Goal: Task Accomplishment & Management: Manage account settings

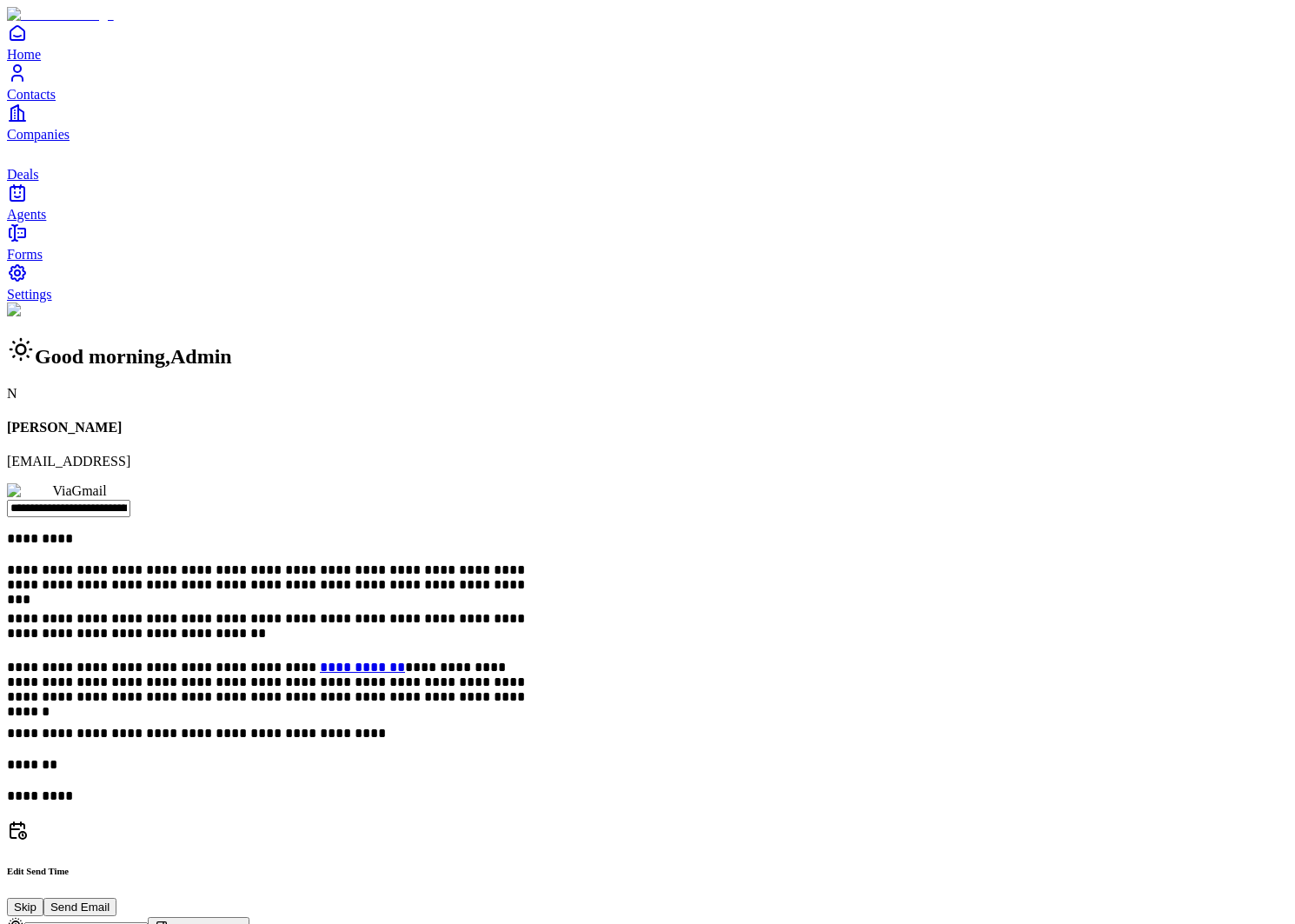
click at [56, 102] on span "Contacts" at bounding box center [31, 94] width 49 height 14
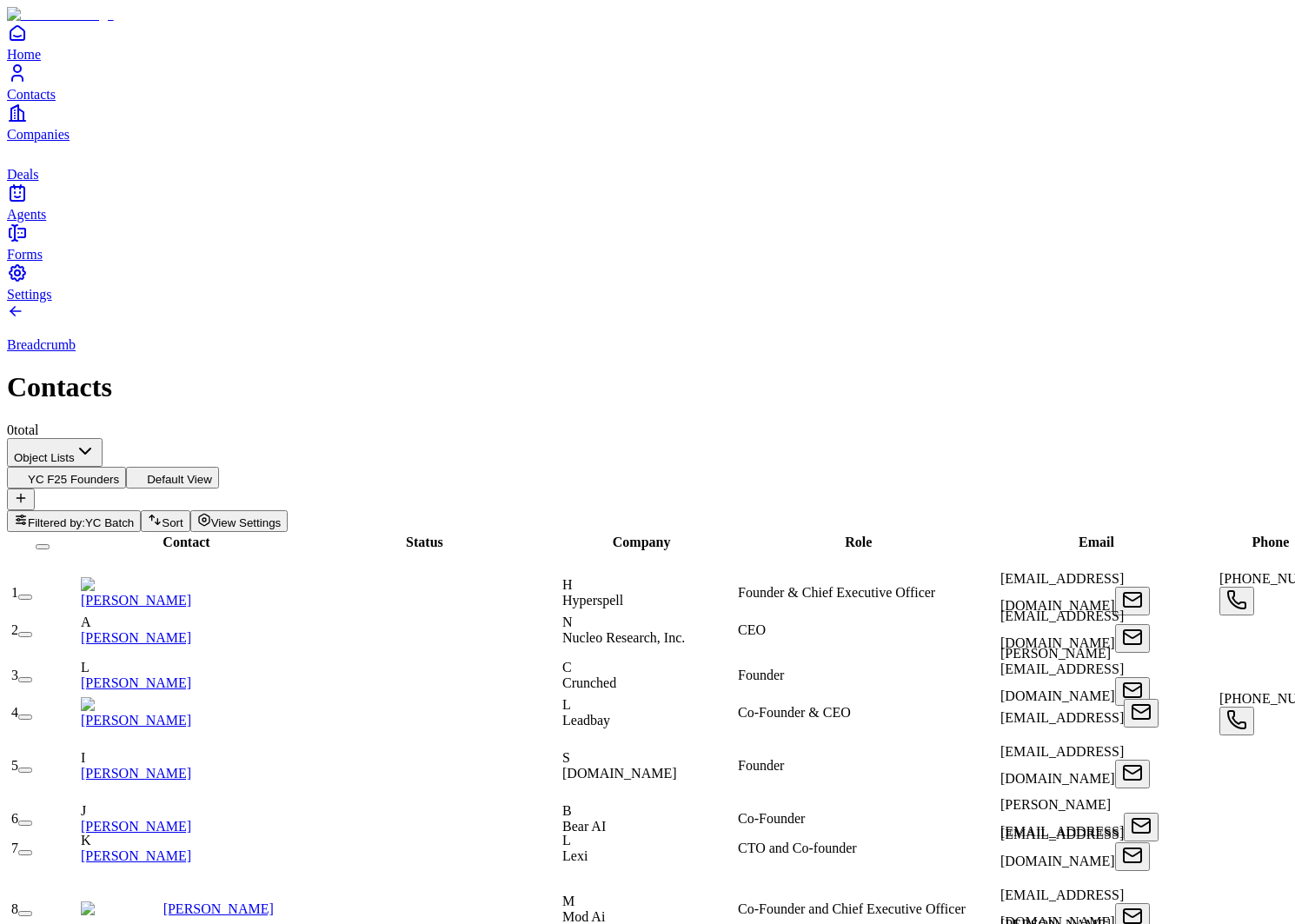
click at [42, 141] on link "Companies" at bounding box center [648, 121] width 1282 height 39
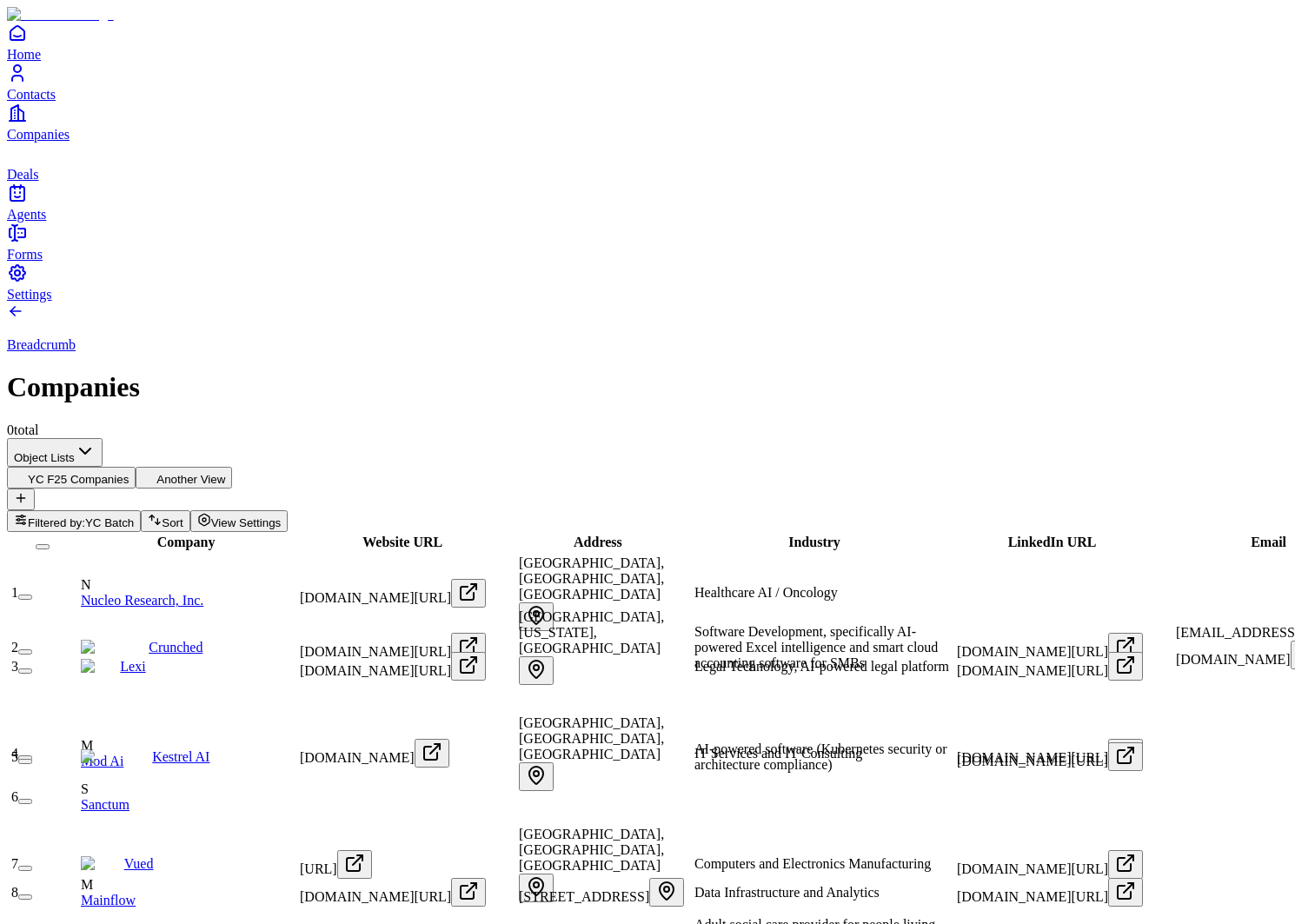
click at [174, 534] on span "Company" at bounding box center [186, 542] width 58 height 14
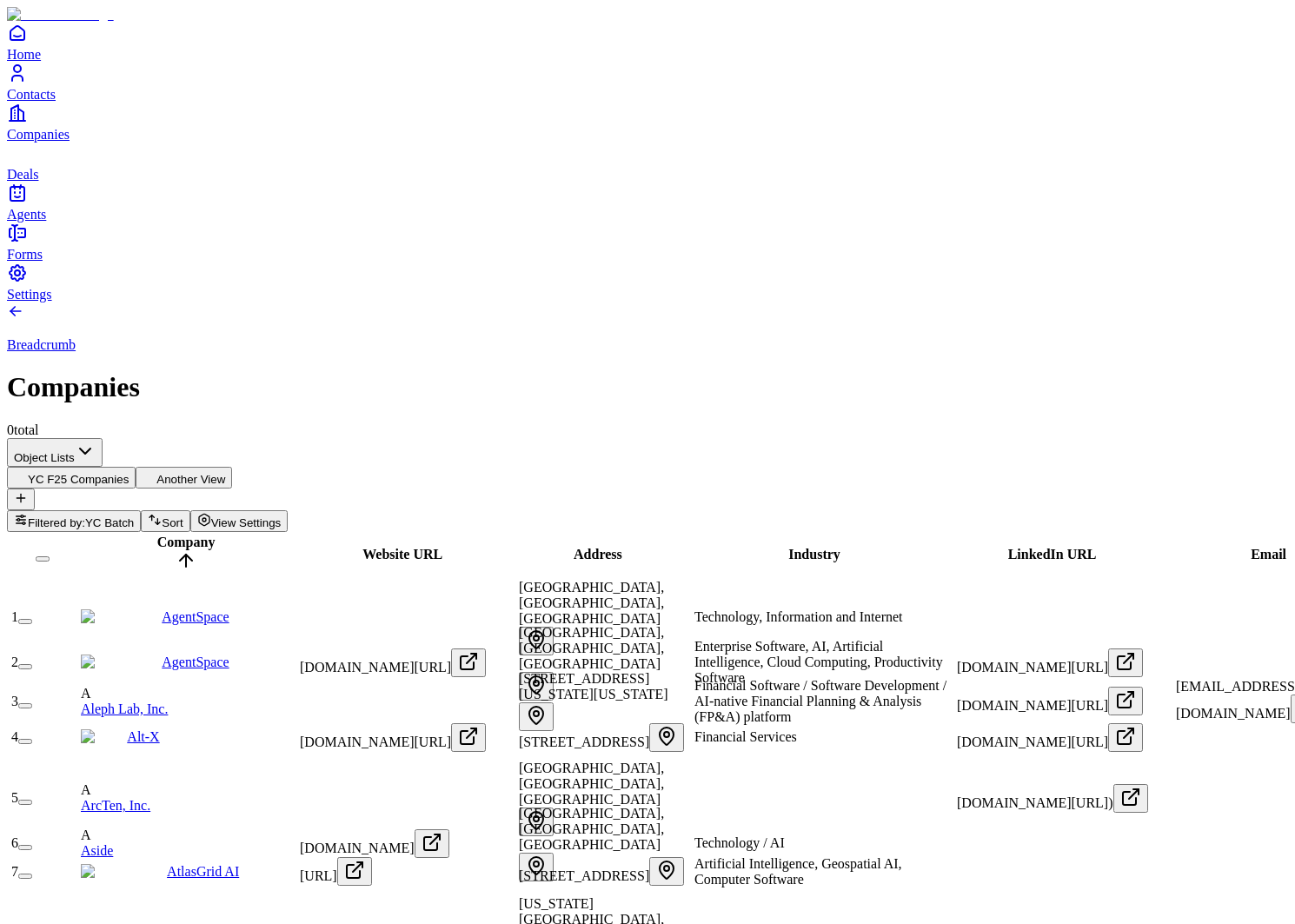
click at [174, 534] on span "Company" at bounding box center [186, 542] width 58 height 14
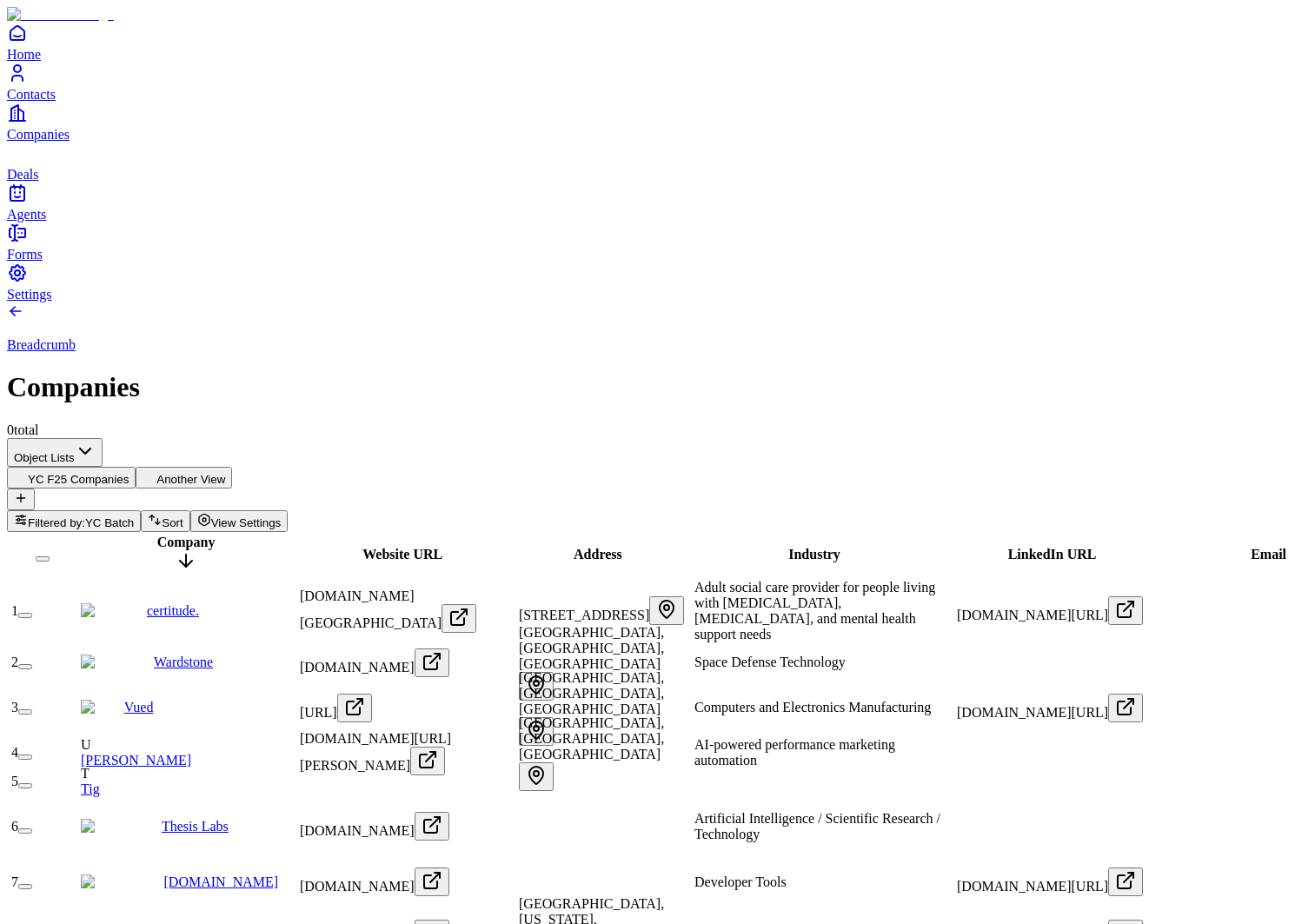
click at [174, 534] on span "Company" at bounding box center [186, 542] width 58 height 14
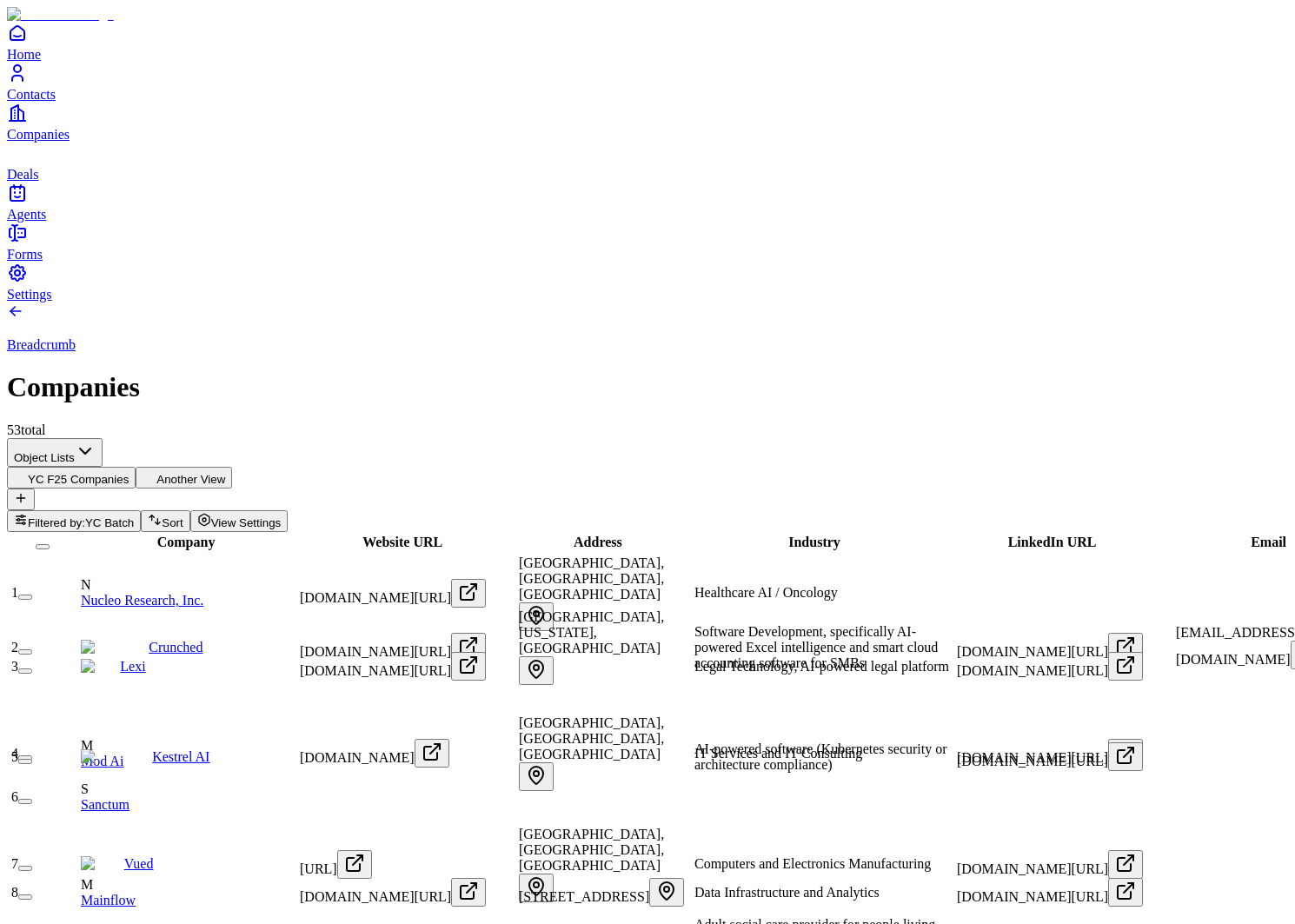
click at [399, 534] on span "Website URL" at bounding box center [402, 542] width 80 height 14
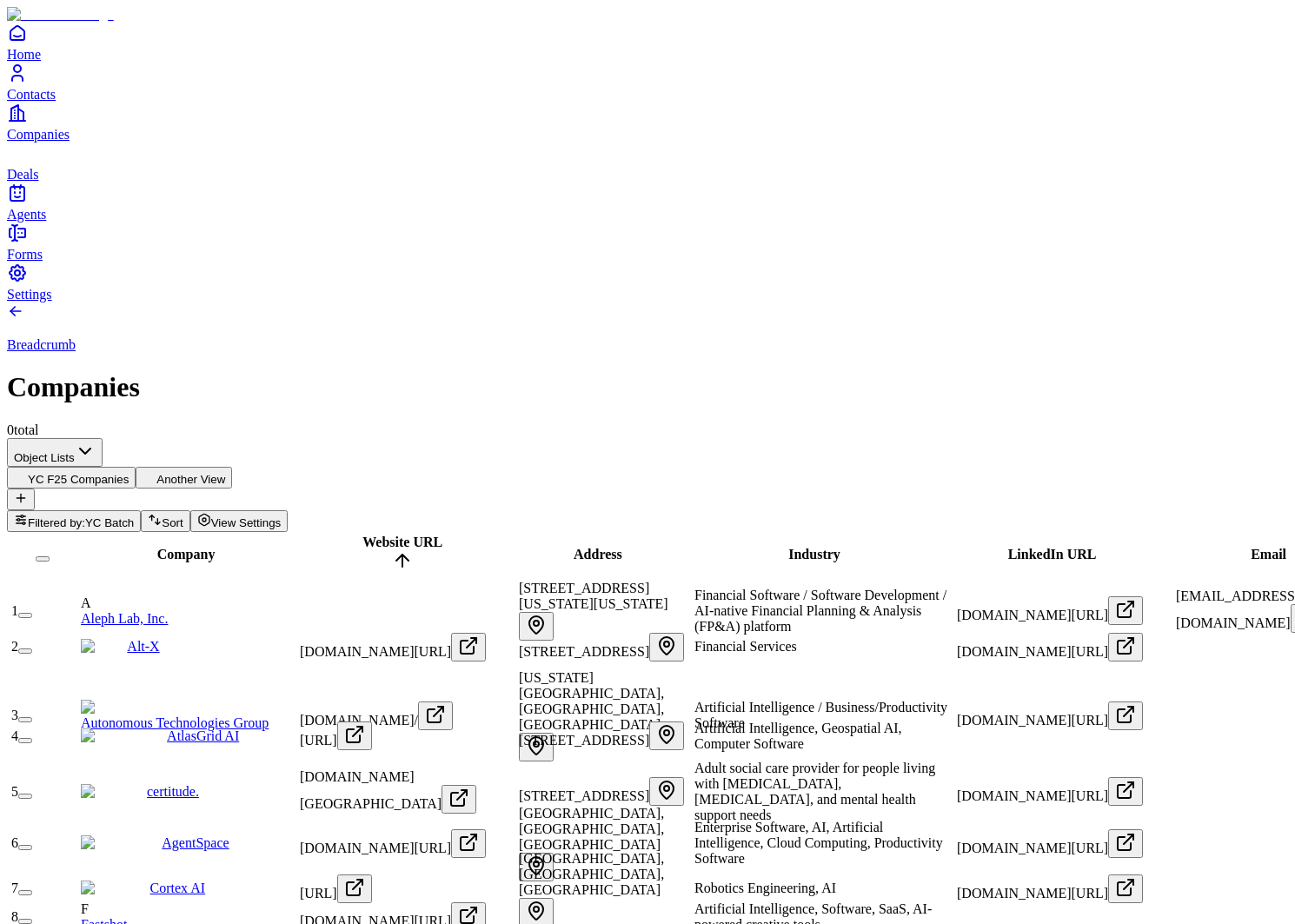
click at [399, 534] on span "Website URL" at bounding box center [402, 542] width 80 height 14
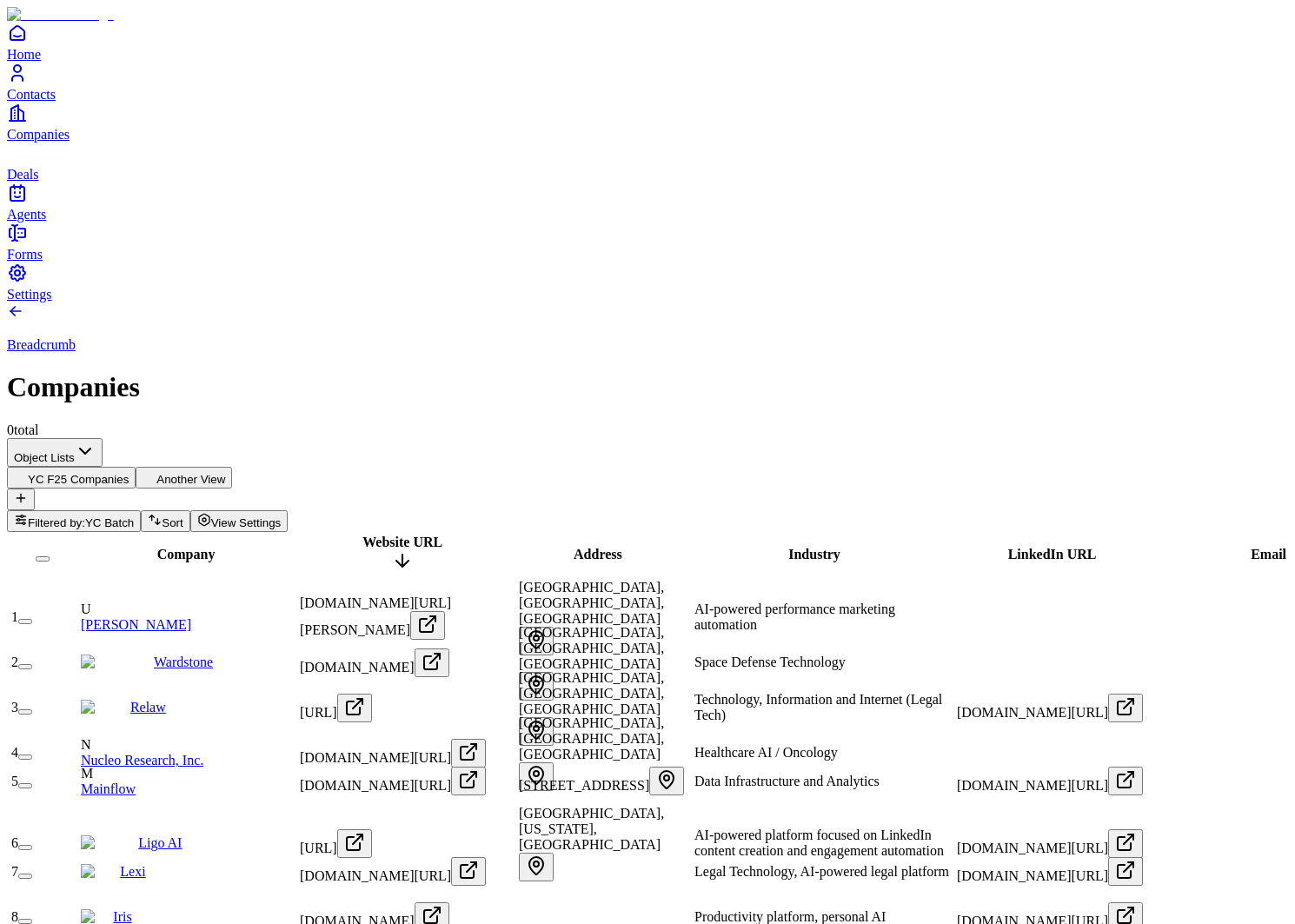
click at [399, 534] on span "Website URL" at bounding box center [402, 542] width 80 height 14
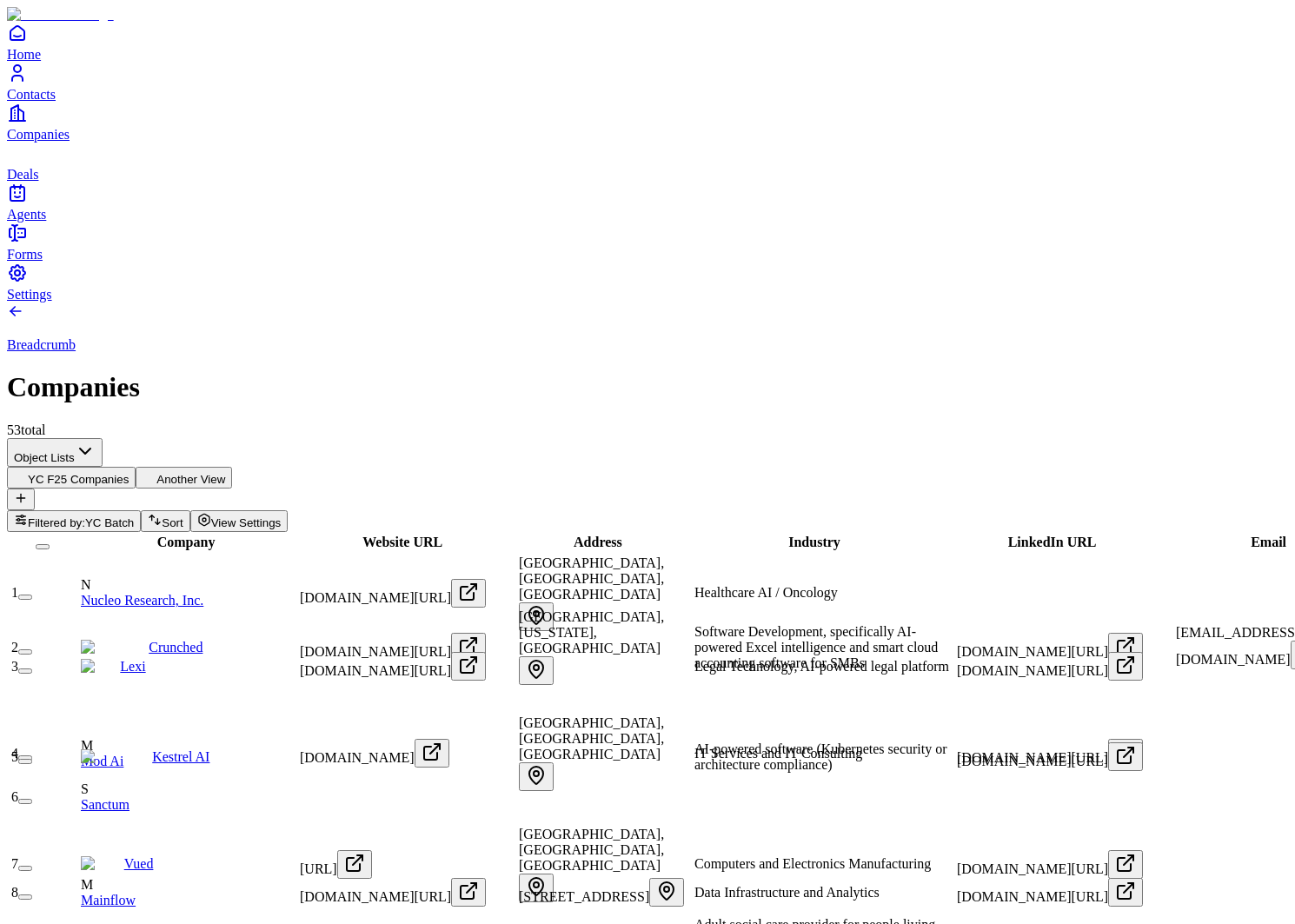
click at [42, 102] on link "Contacts" at bounding box center [648, 82] width 1282 height 39
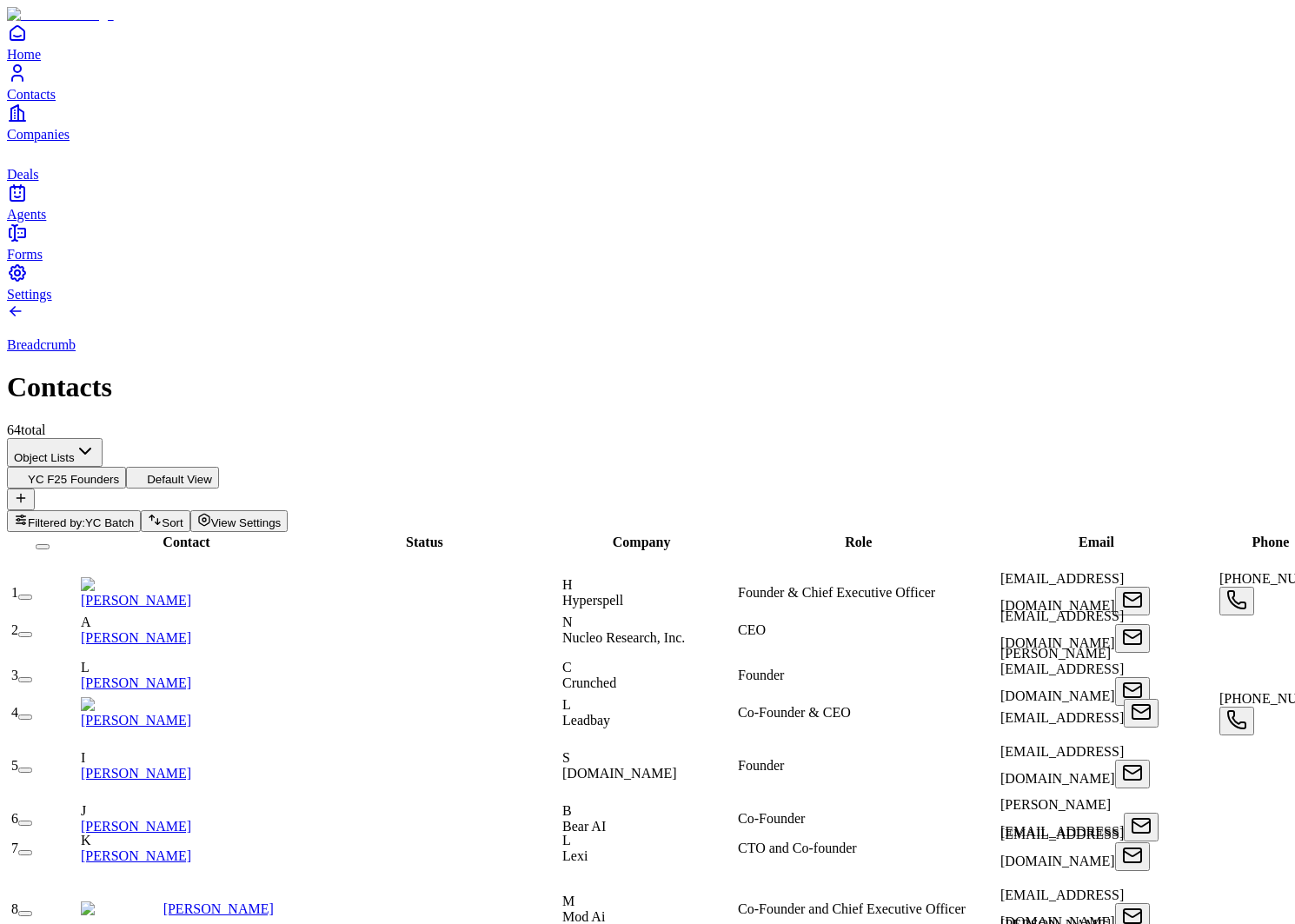
click at [192, 630] on link "[PERSON_NAME]" at bounding box center [136, 637] width 111 height 14
click at [192, 819] on link "[PERSON_NAME]" at bounding box center [136, 826] width 111 height 14
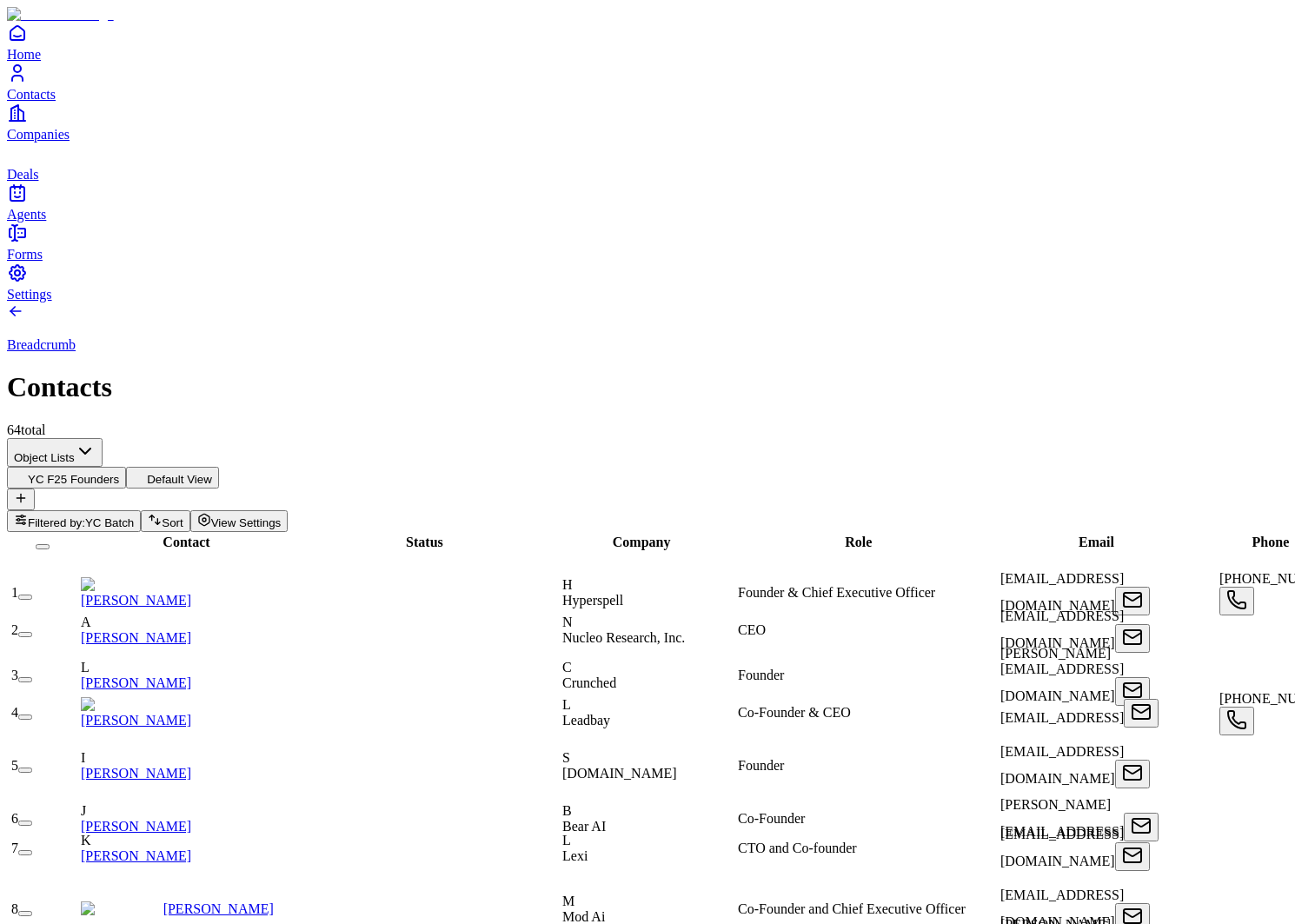
click at [192, 713] on link "[PERSON_NAME]" at bounding box center [136, 720] width 111 height 14
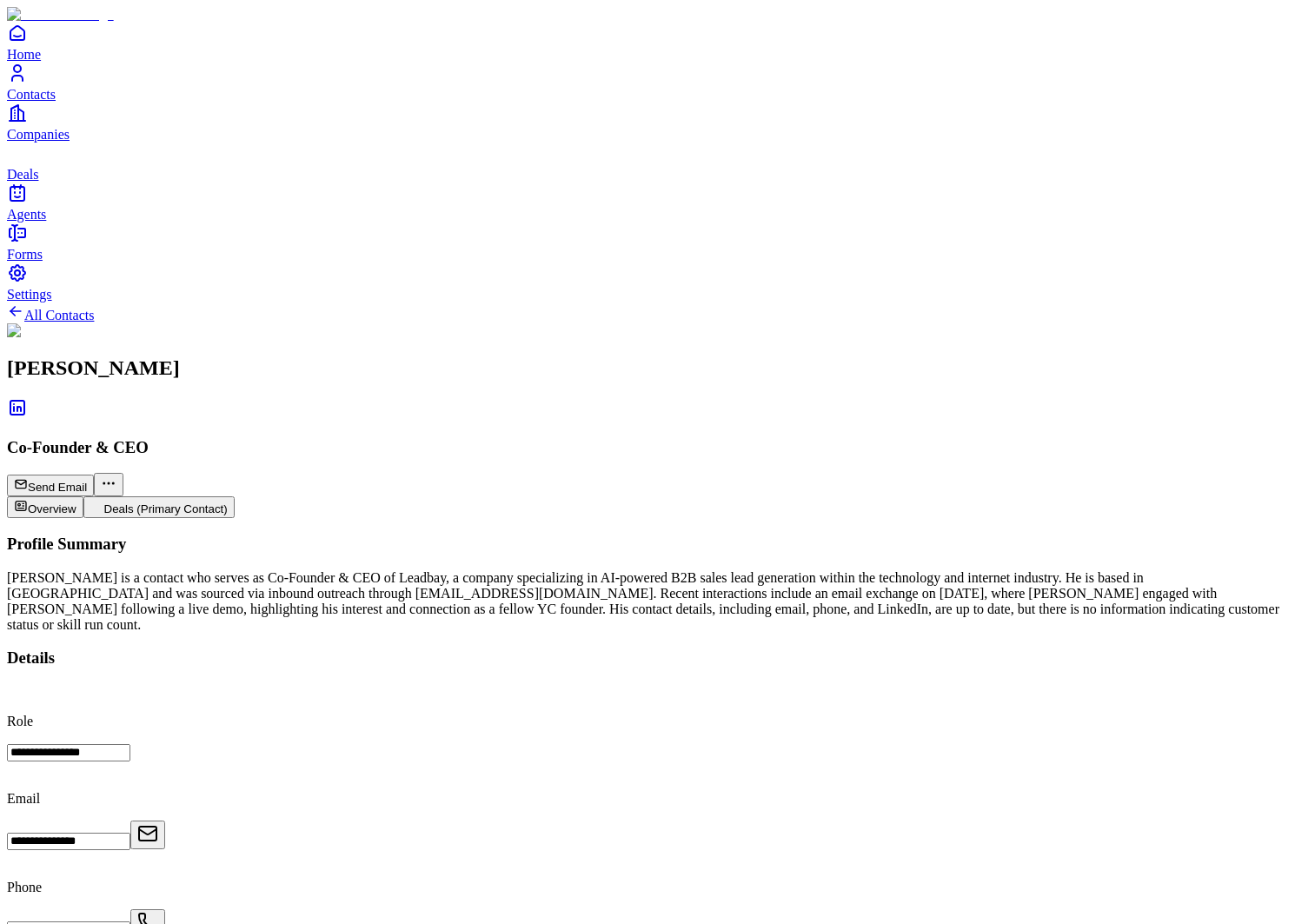
scroll to position [159, 0]
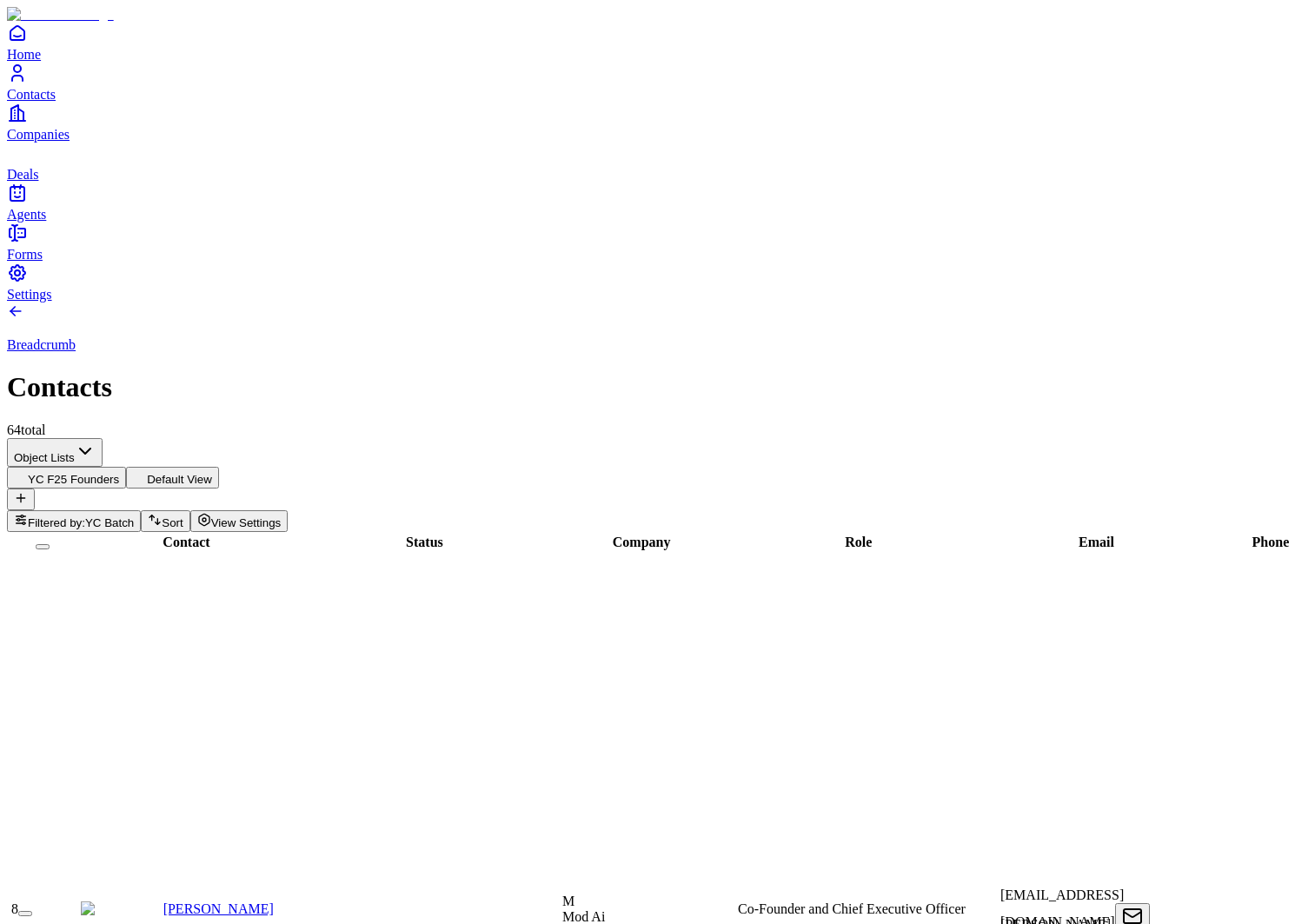
scroll to position [901, 0]
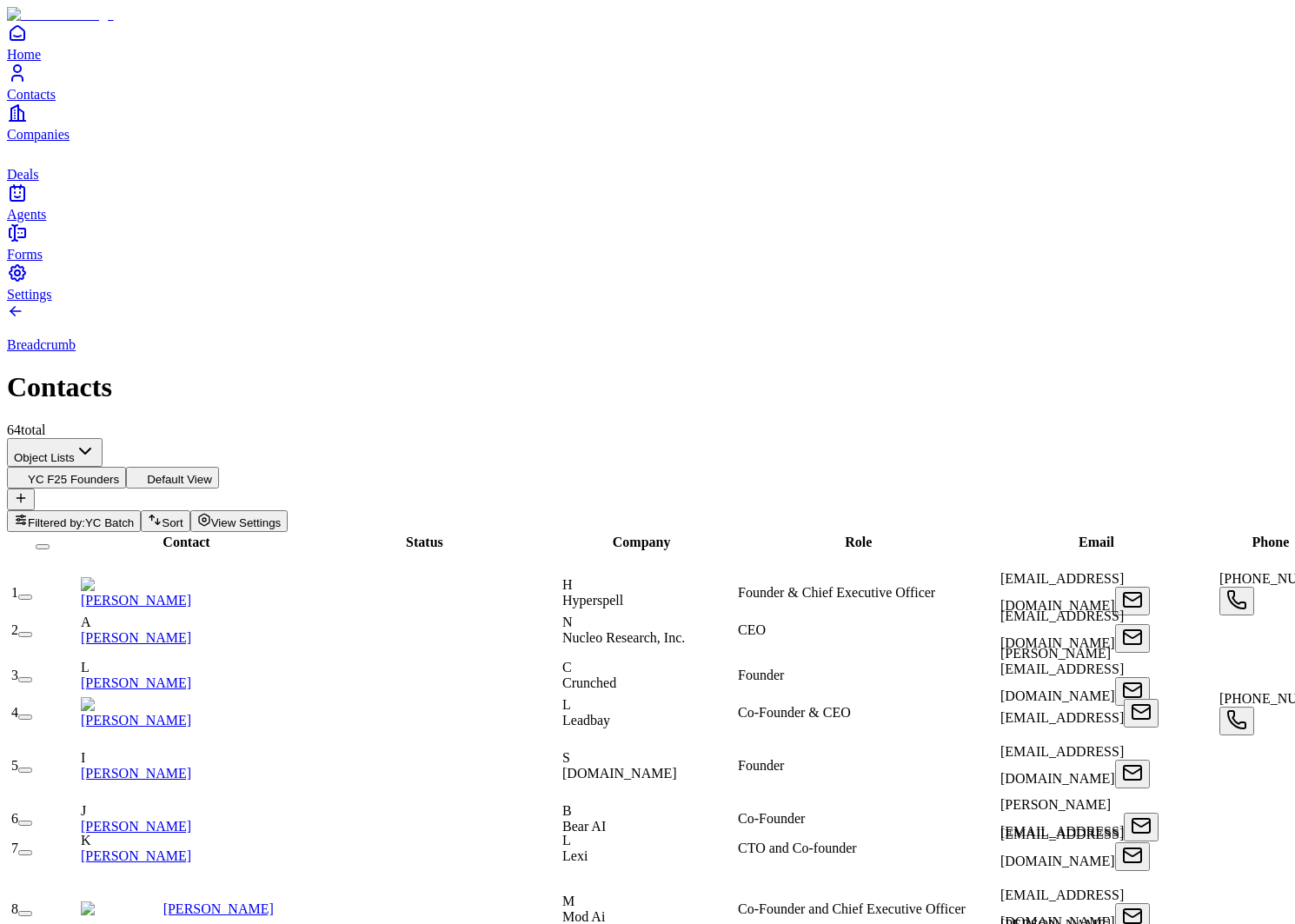
scroll to position [3, 242]
click at [192, 766] on link "[PERSON_NAME]" at bounding box center [136, 773] width 111 height 14
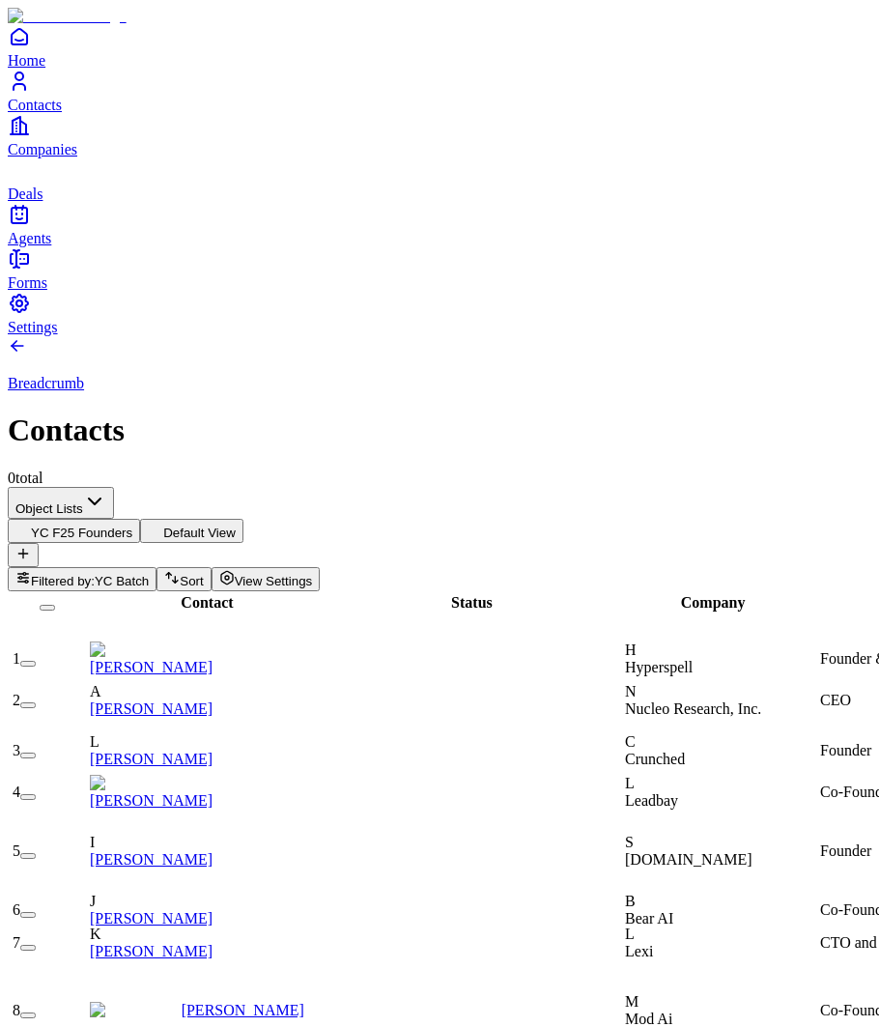
click at [31, 137] on icon "Companies" at bounding box center [19, 125] width 23 height 23
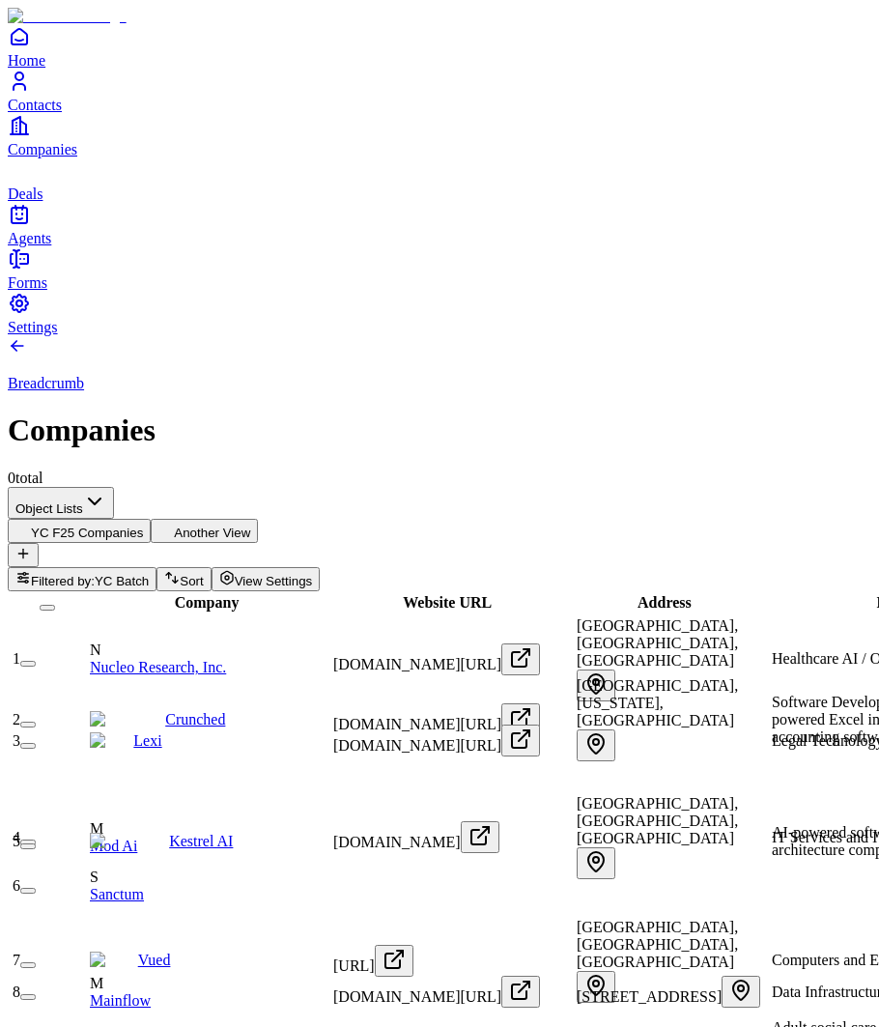
click at [43, 202] on span "Deals" at bounding box center [25, 193] width 35 height 16
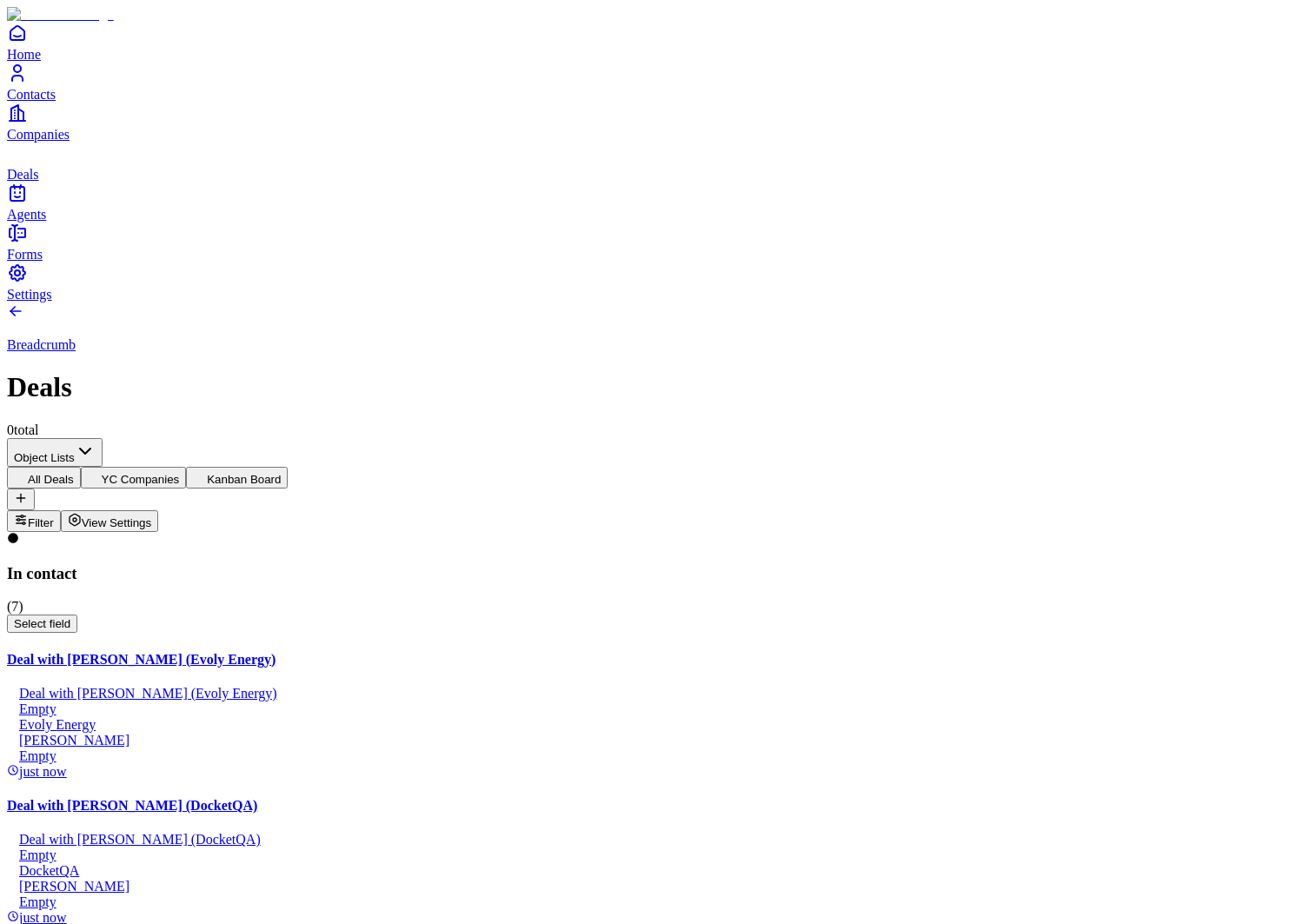
click at [246, 831] on div "Deal with [PERSON_NAME] (DocketQA)" at bounding box center [648, 839] width 1282 height 15
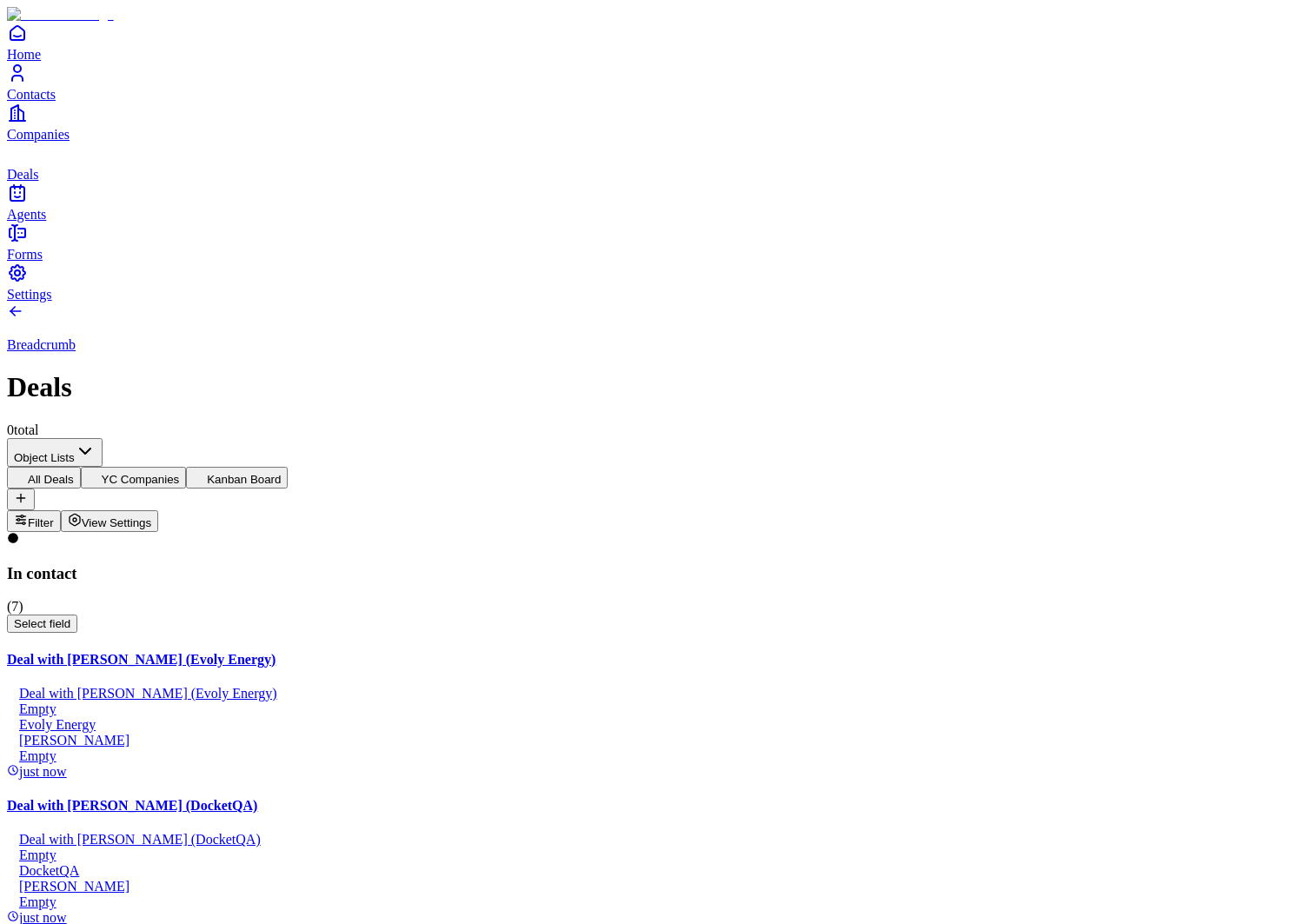
click at [229, 652] on div "Deal with [PERSON_NAME] (Evoly Energy) Deal with [PERSON_NAME] (Evoly Energy) E…" at bounding box center [648, 716] width 1282 height 128
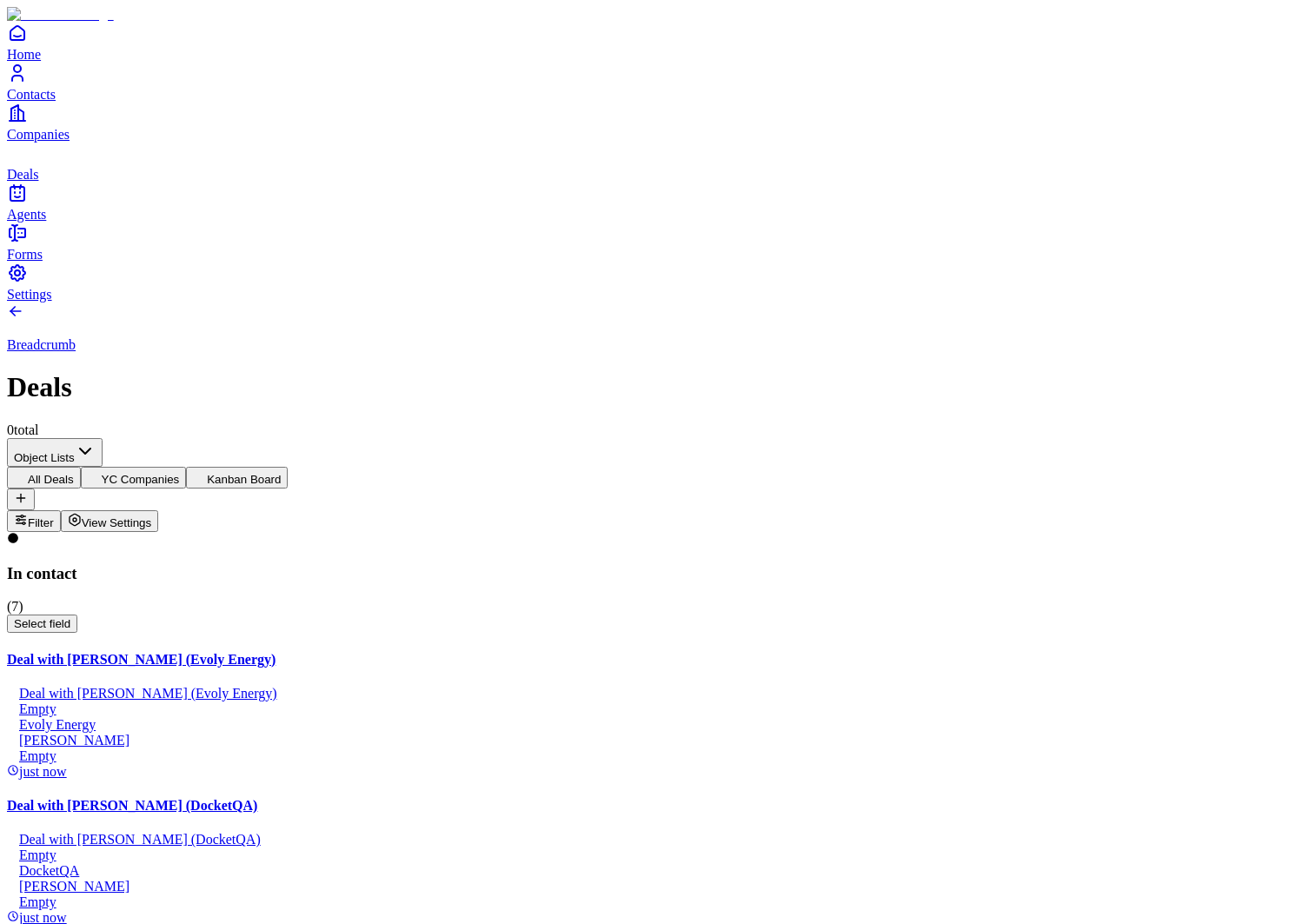
scroll to position [215, 0]
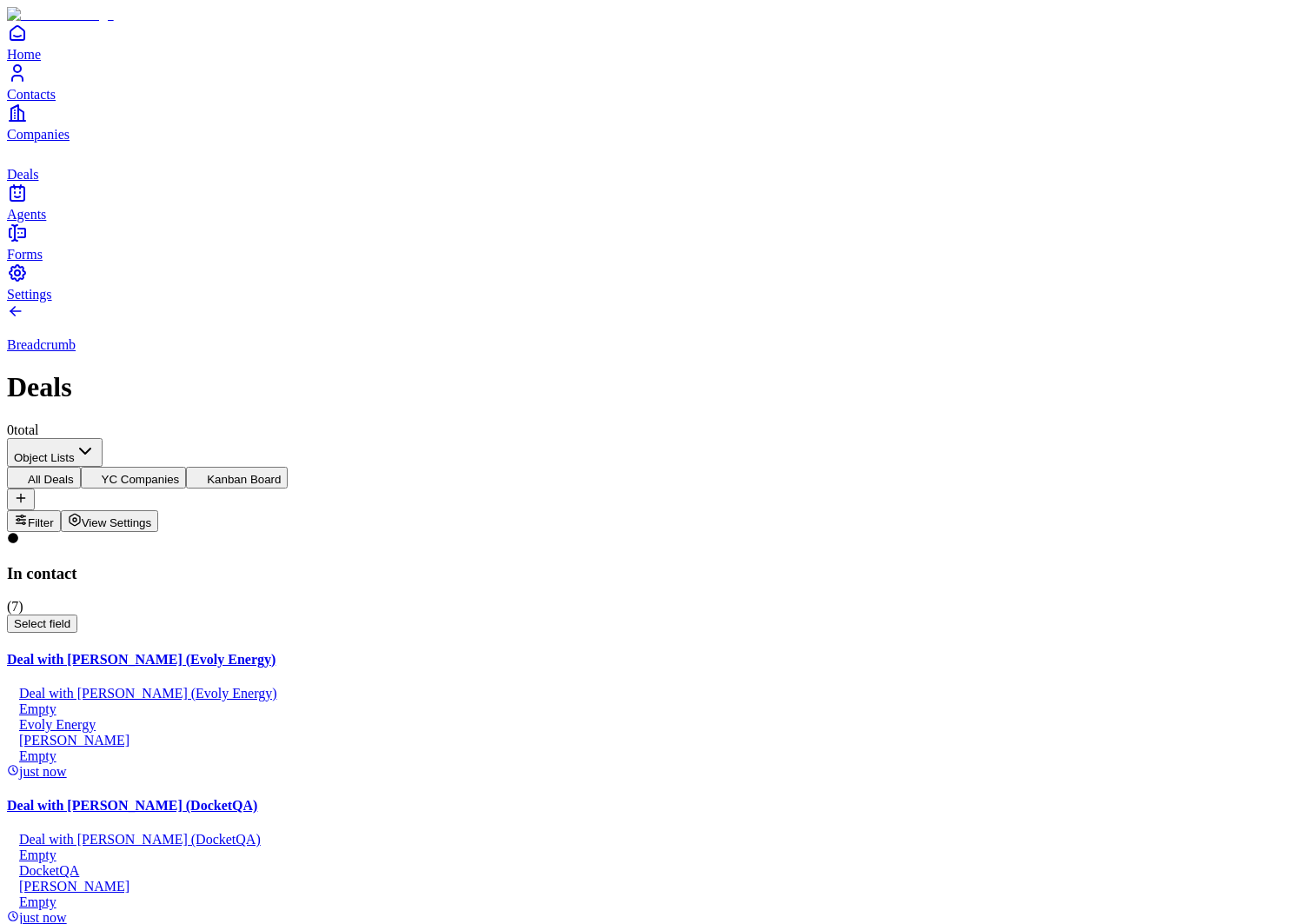
scroll to position [409, 0]
type input "*********"
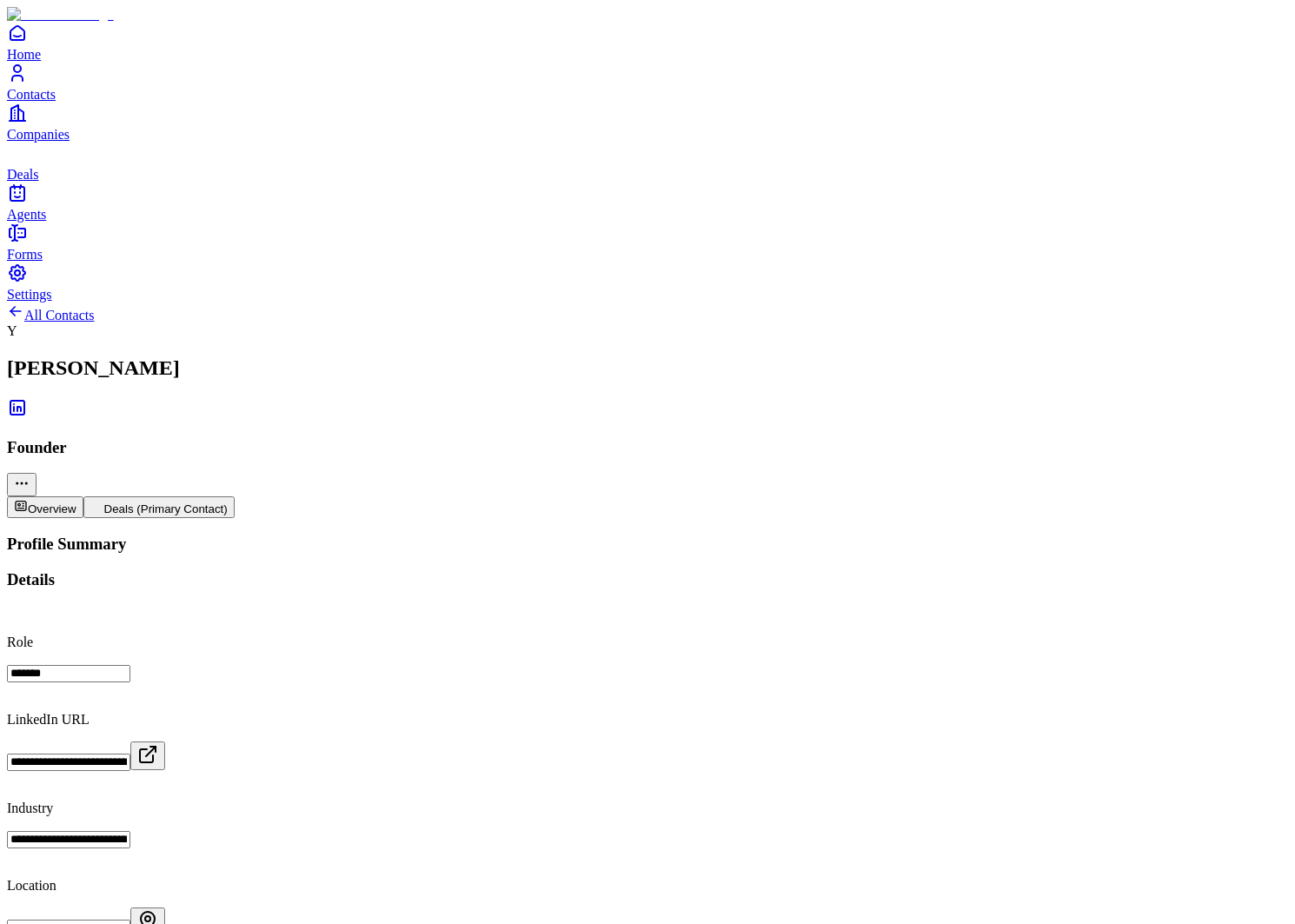
click at [235, 497] on button "Deals (Primary Contact)" at bounding box center [159, 507] width 151 height 22
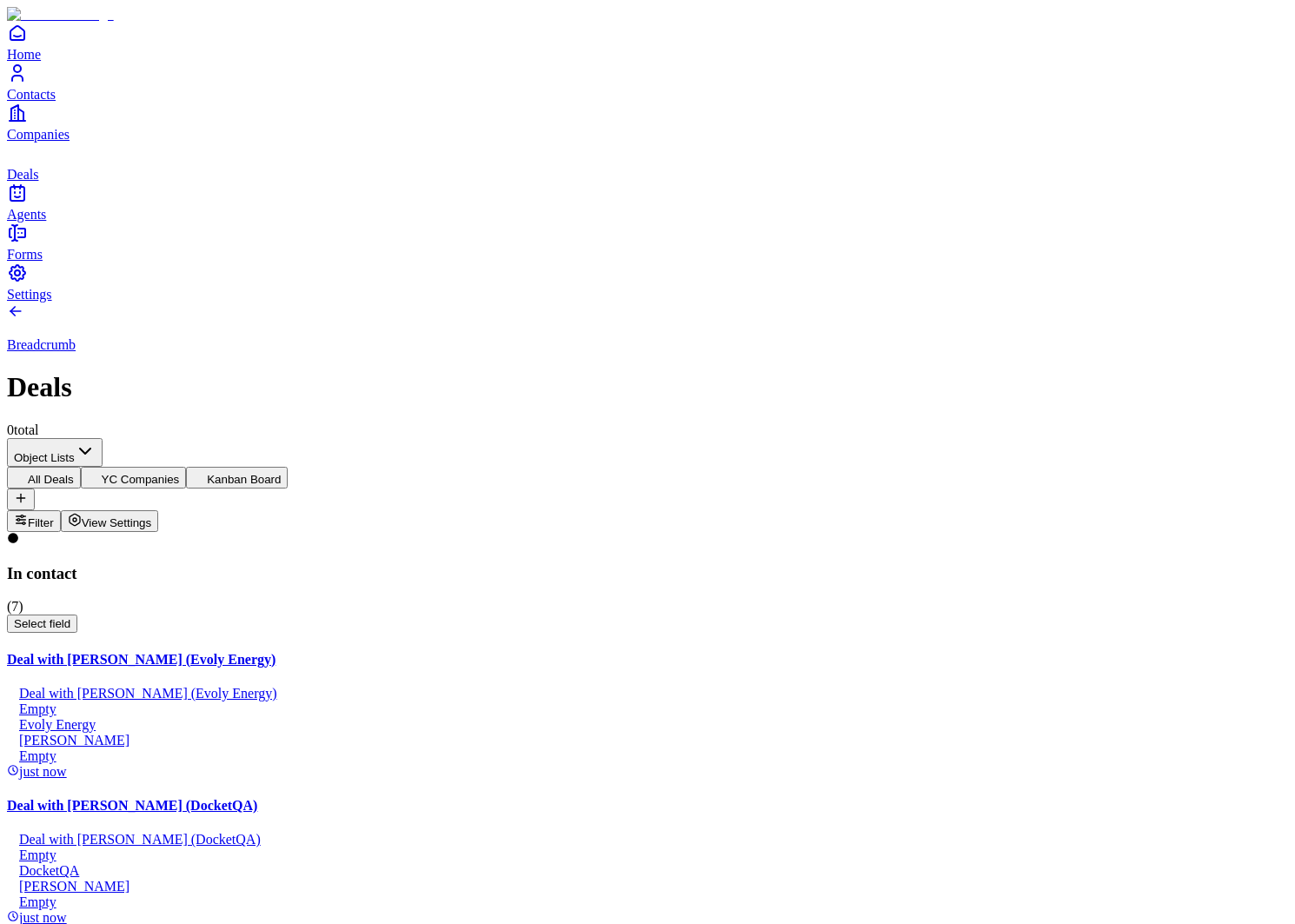
click at [250, 652] on h4 "Deal with [PERSON_NAME] (Evoly Energy)" at bounding box center [648, 659] width 1282 height 15
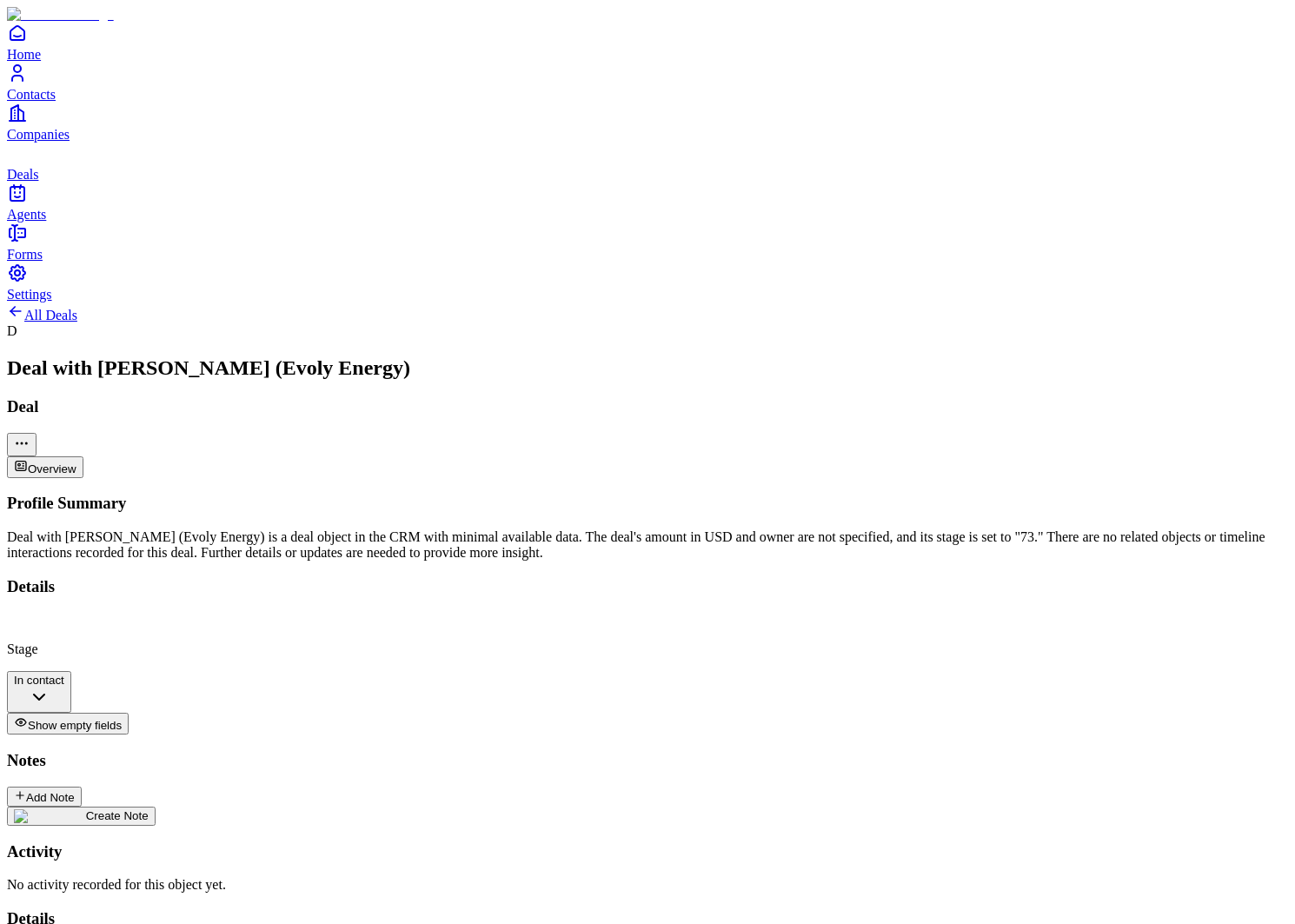
type input "**********"
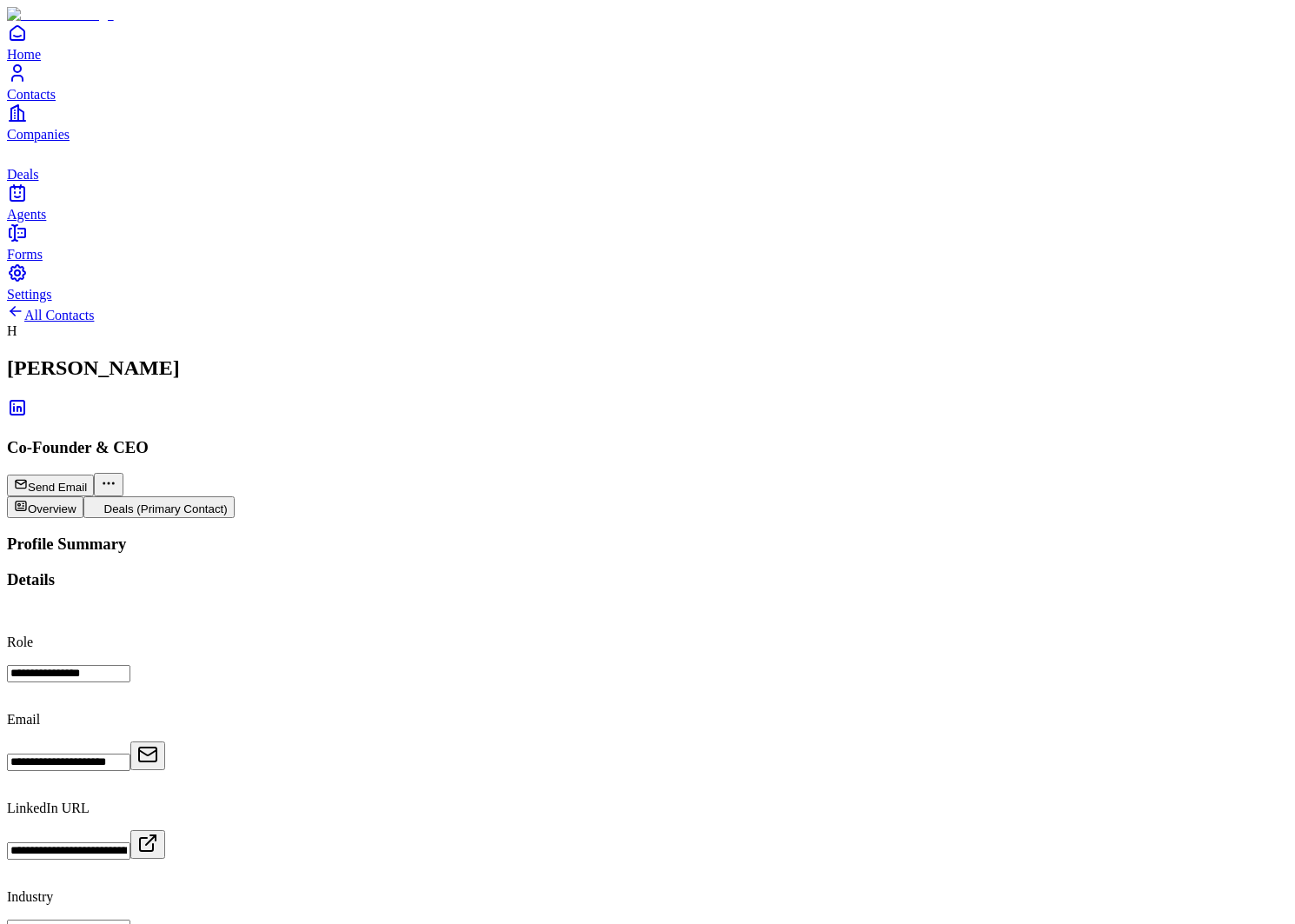
click at [235, 497] on button "Deals (Primary Contact)" at bounding box center [159, 507] width 151 height 22
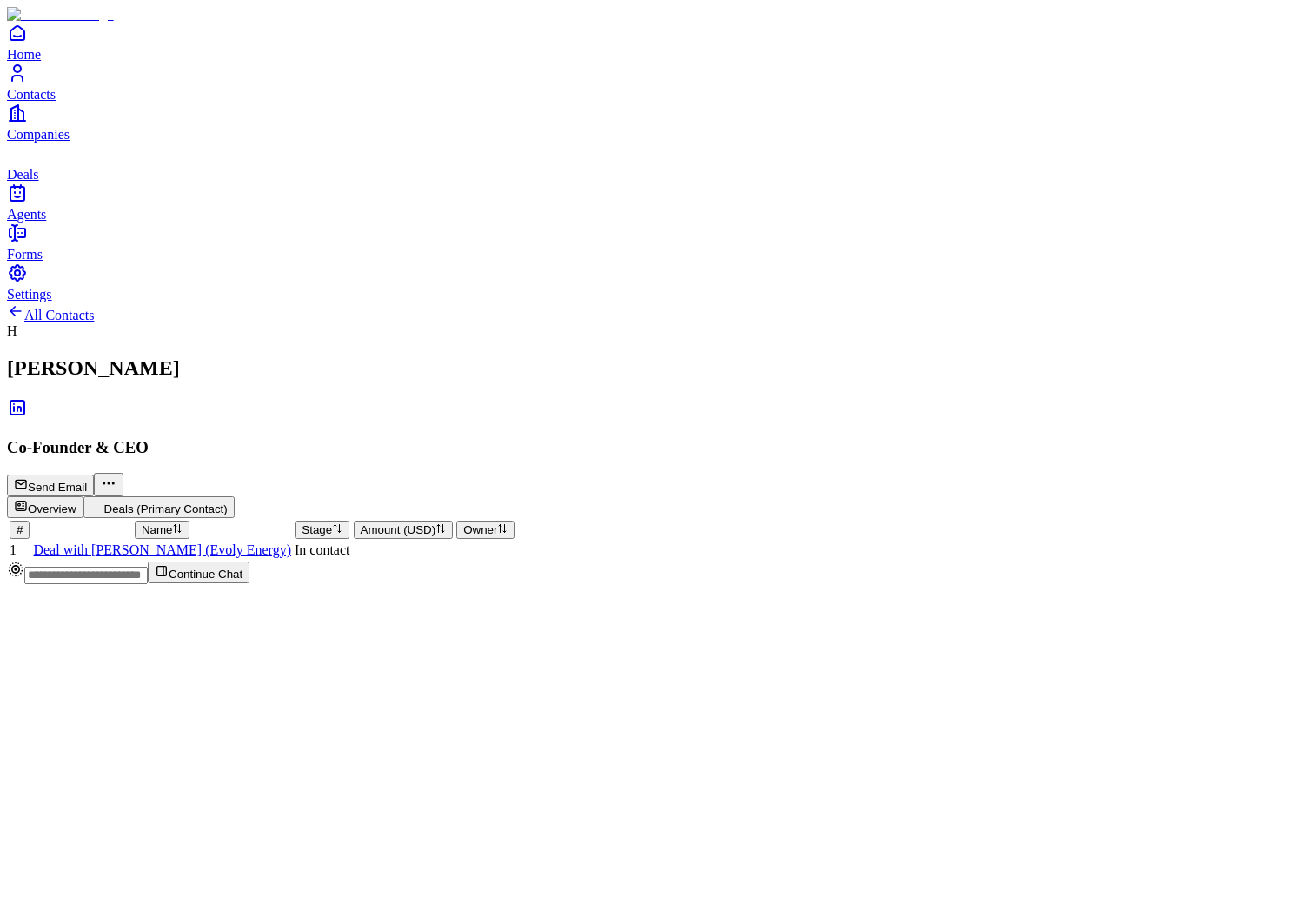
click at [291, 542] on td "Deal with [PERSON_NAME] (Evoly Energy)" at bounding box center [162, 550] width 260 height 17
click at [283, 543] on span "Deal with [PERSON_NAME] (Evoly Energy)" at bounding box center [162, 550] width 258 height 14
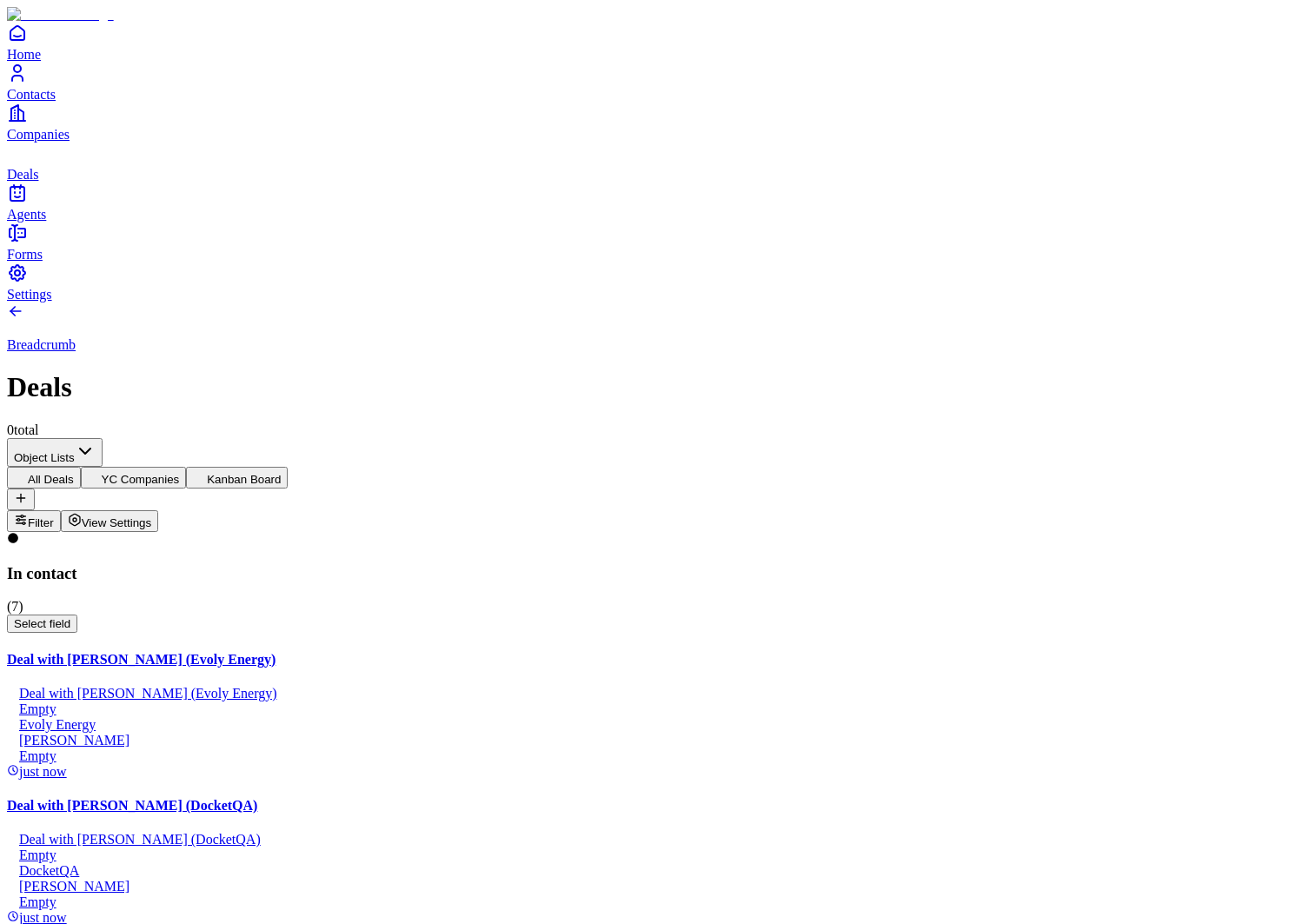
scroll to position [668, 0]
click at [52, 301] on span "Settings" at bounding box center [30, 294] width 45 height 14
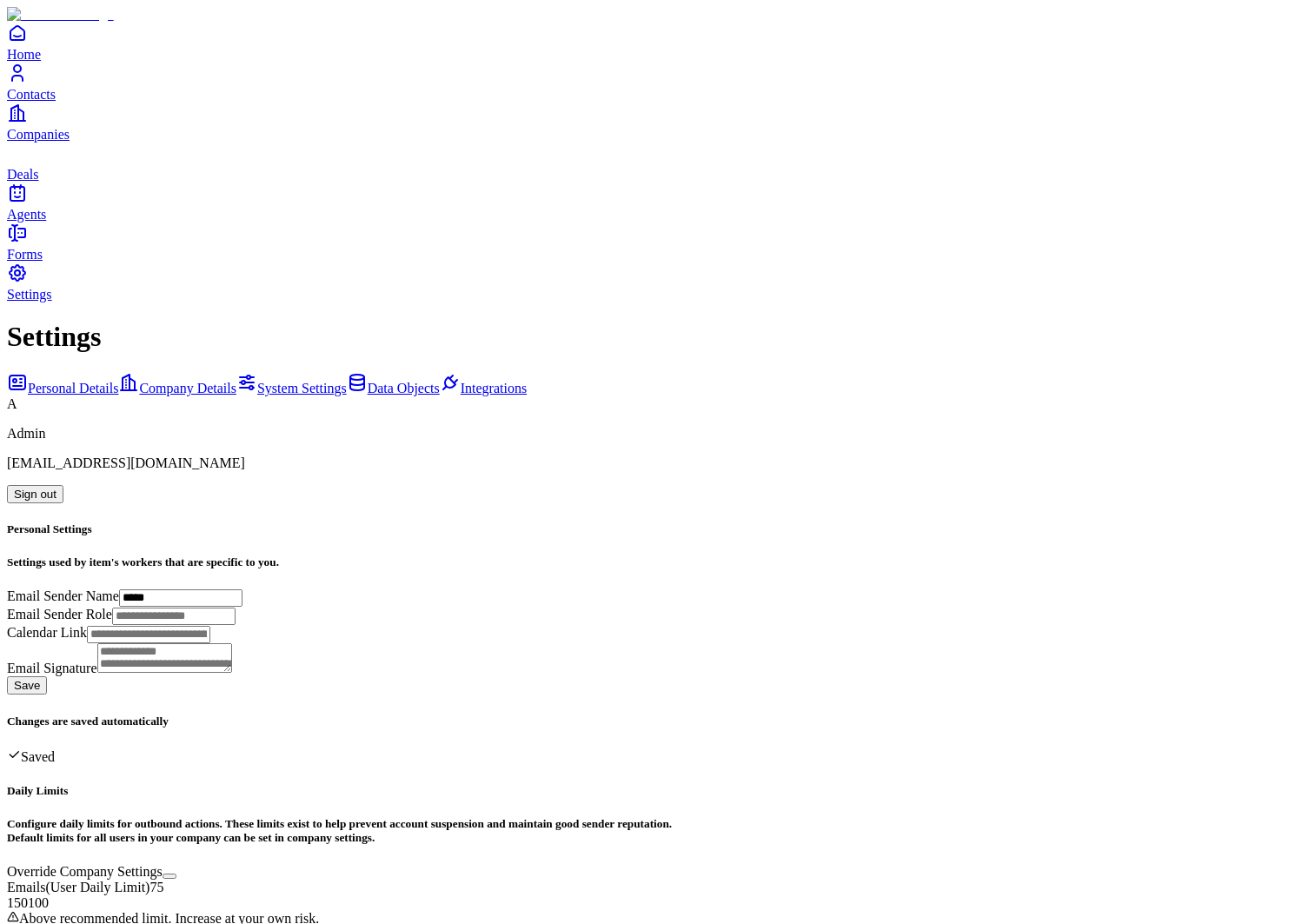
click at [368, 381] on span "Data Objects" at bounding box center [404, 388] width 72 height 14
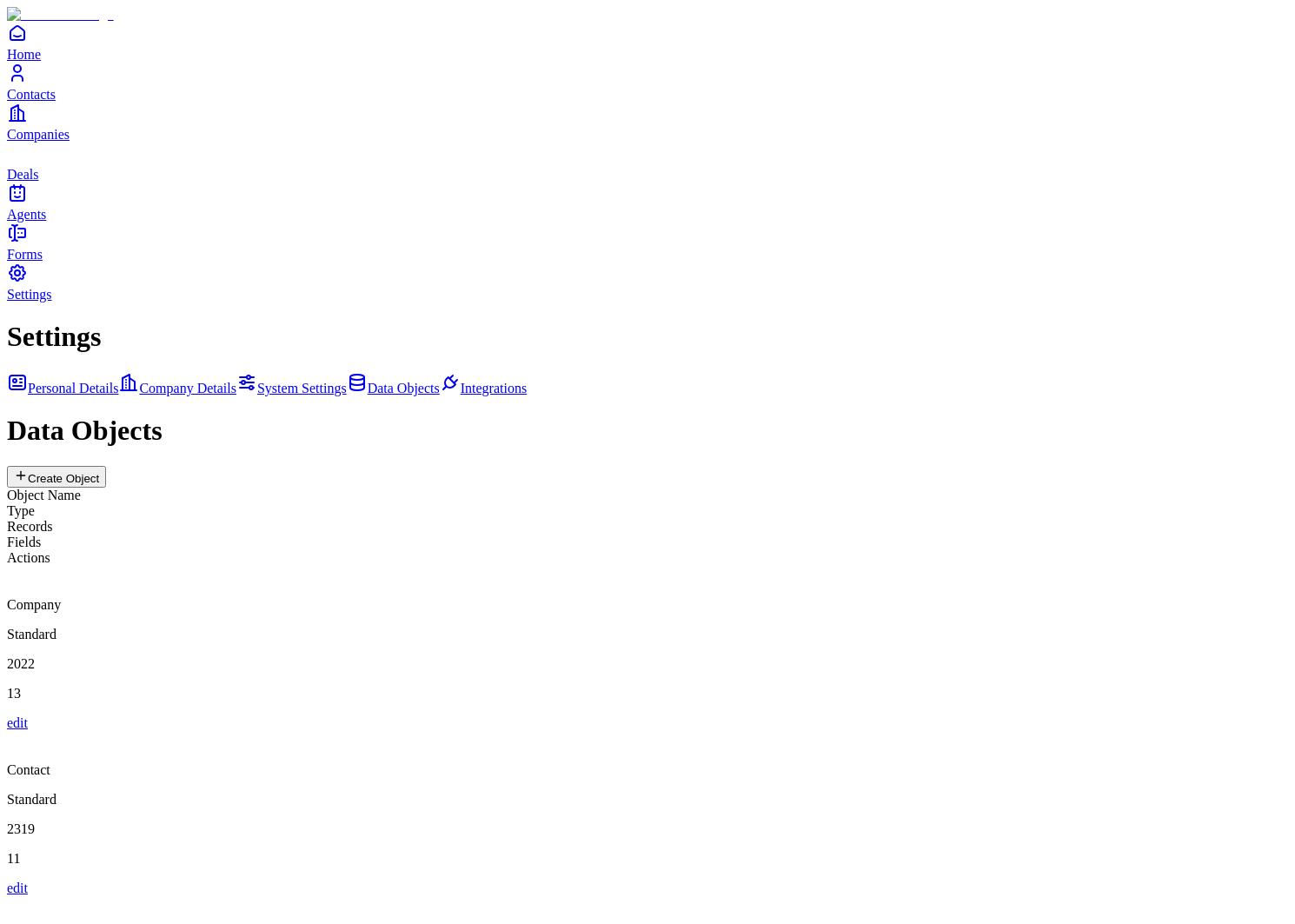
click at [508, 896] on div "Deal" at bounding box center [648, 920] width 1282 height 47
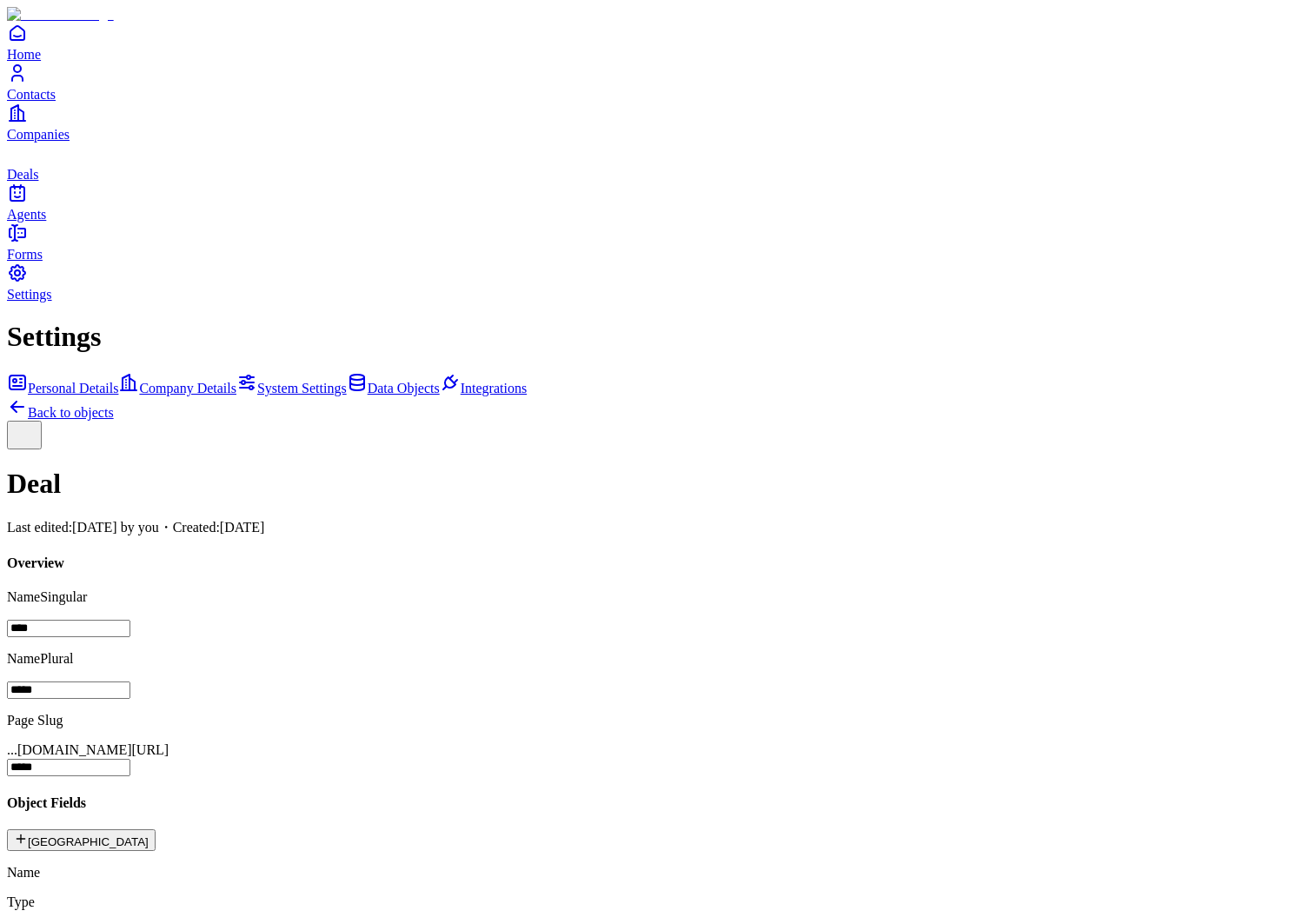
scroll to position [148, 0]
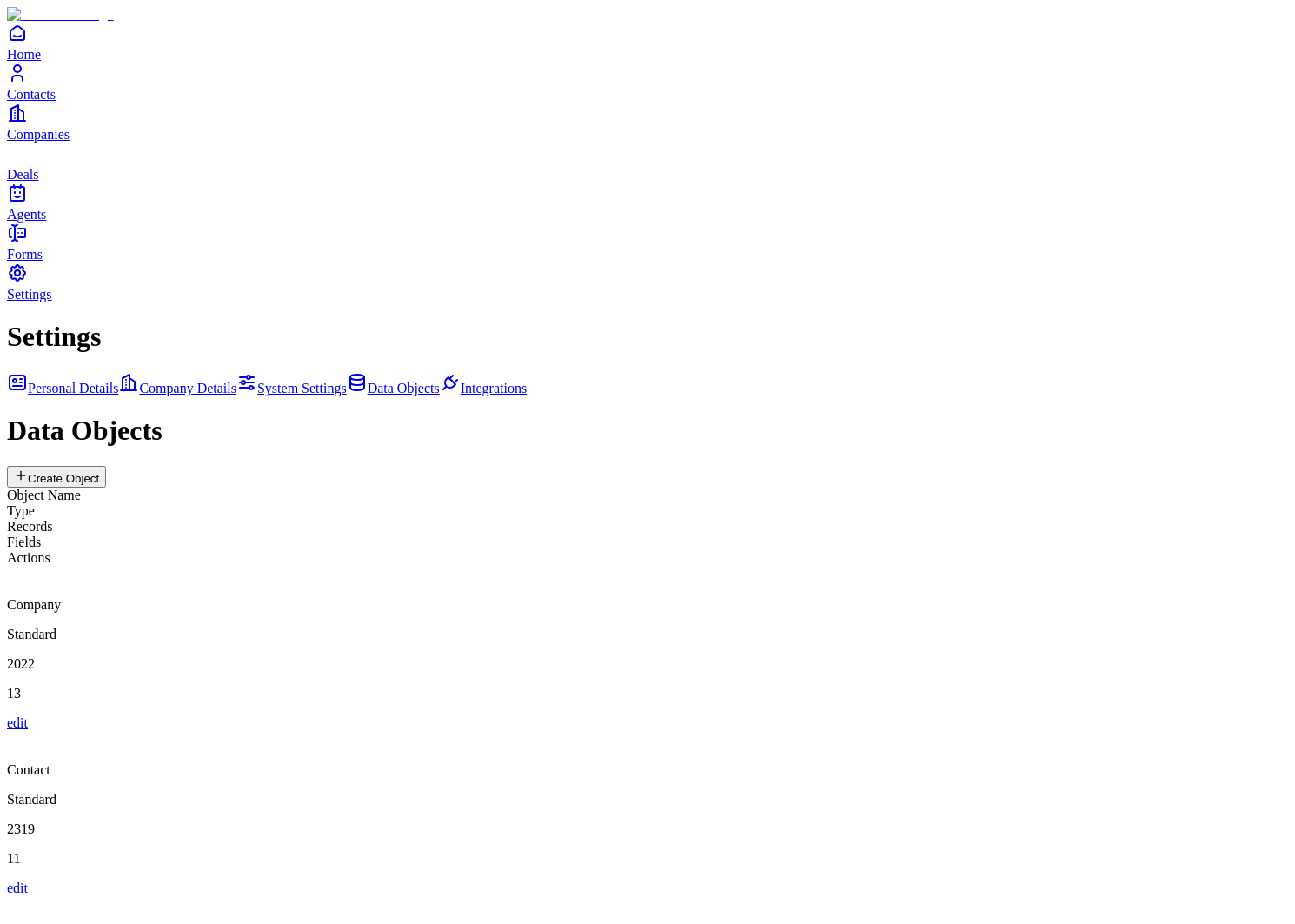
click at [595, 731] on div "Contact" at bounding box center [648, 754] width 1282 height 47
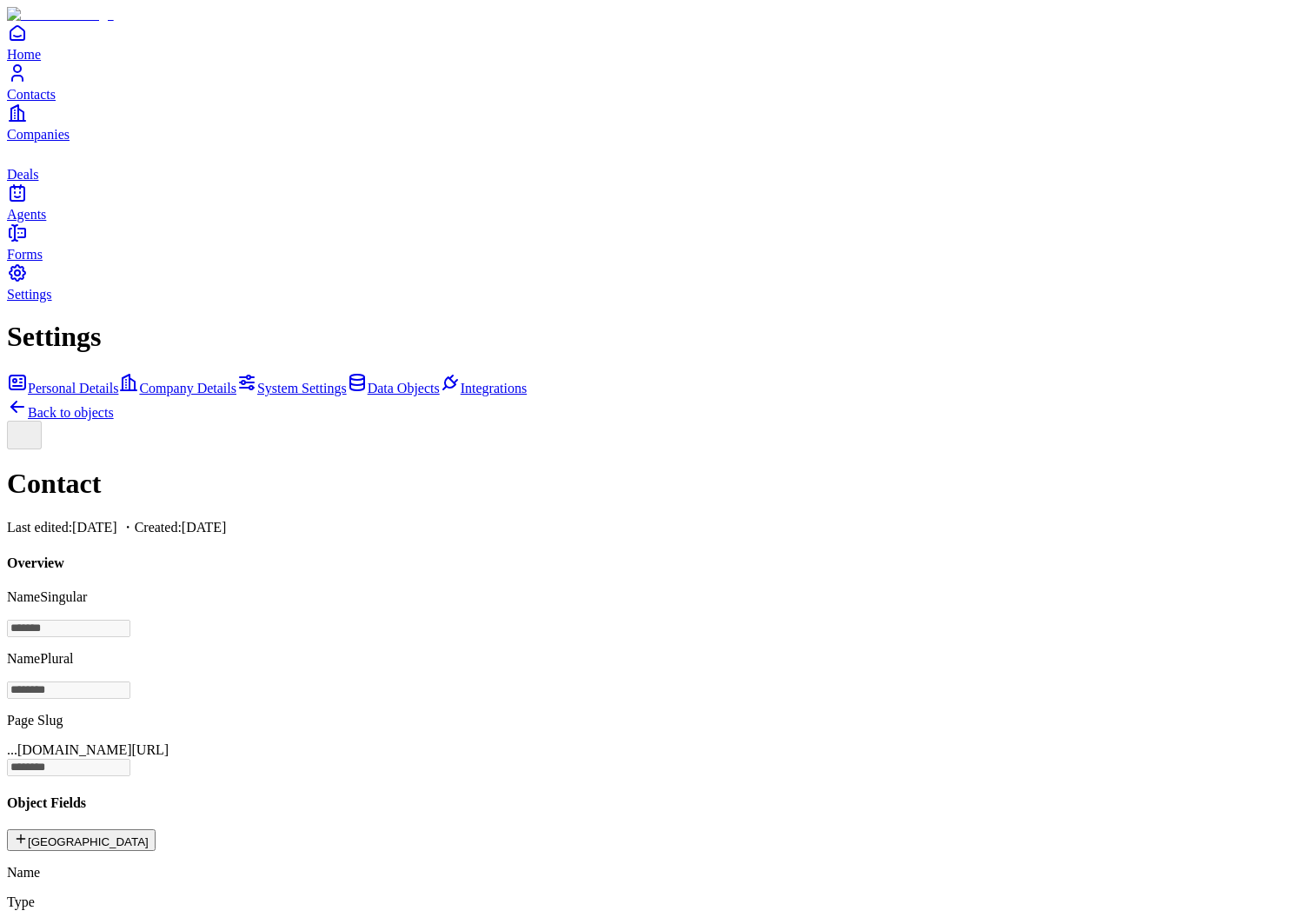
scroll to position [397, 0]
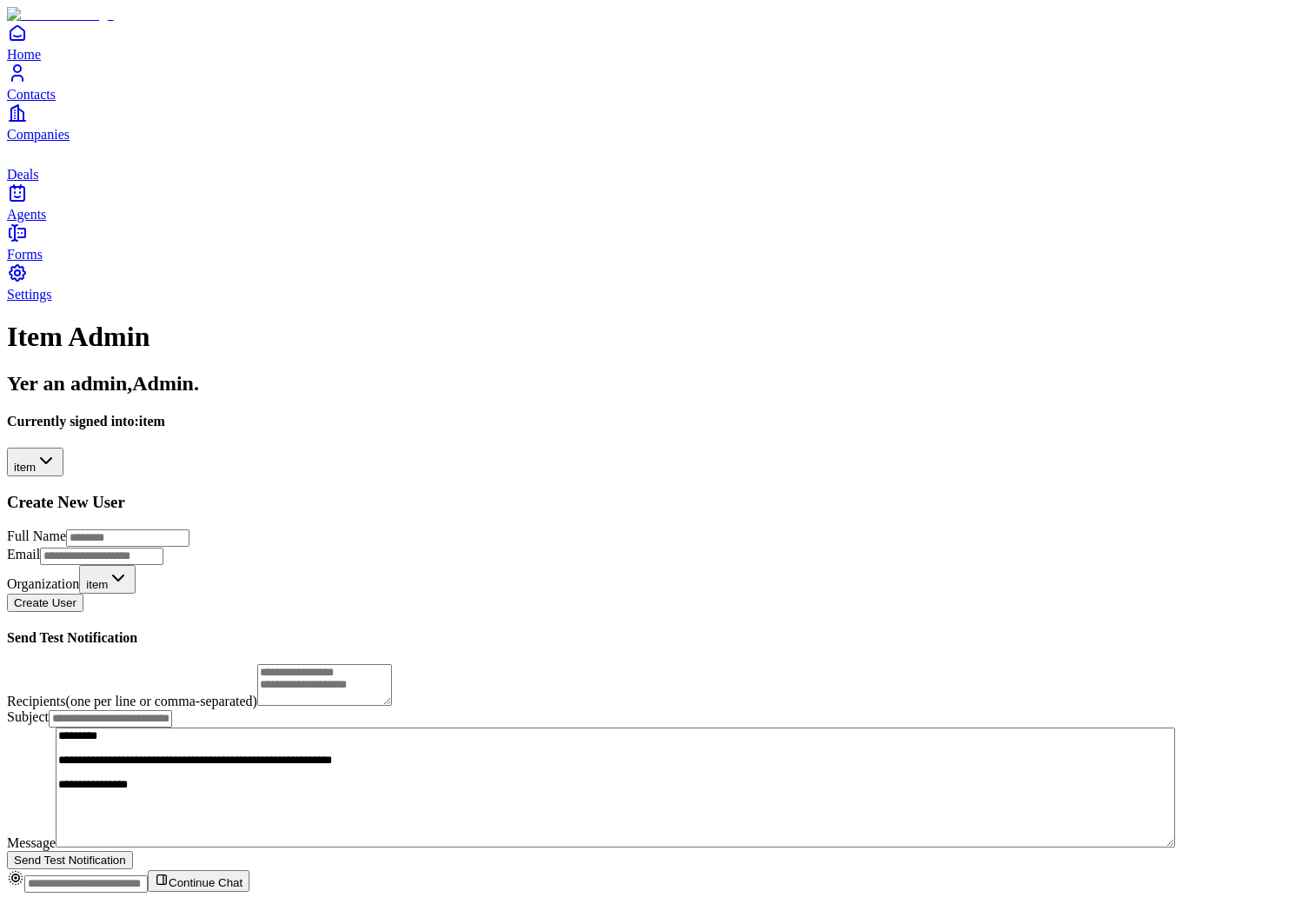
click at [313, 178] on html "**********" at bounding box center [647, 453] width 1295 height 907
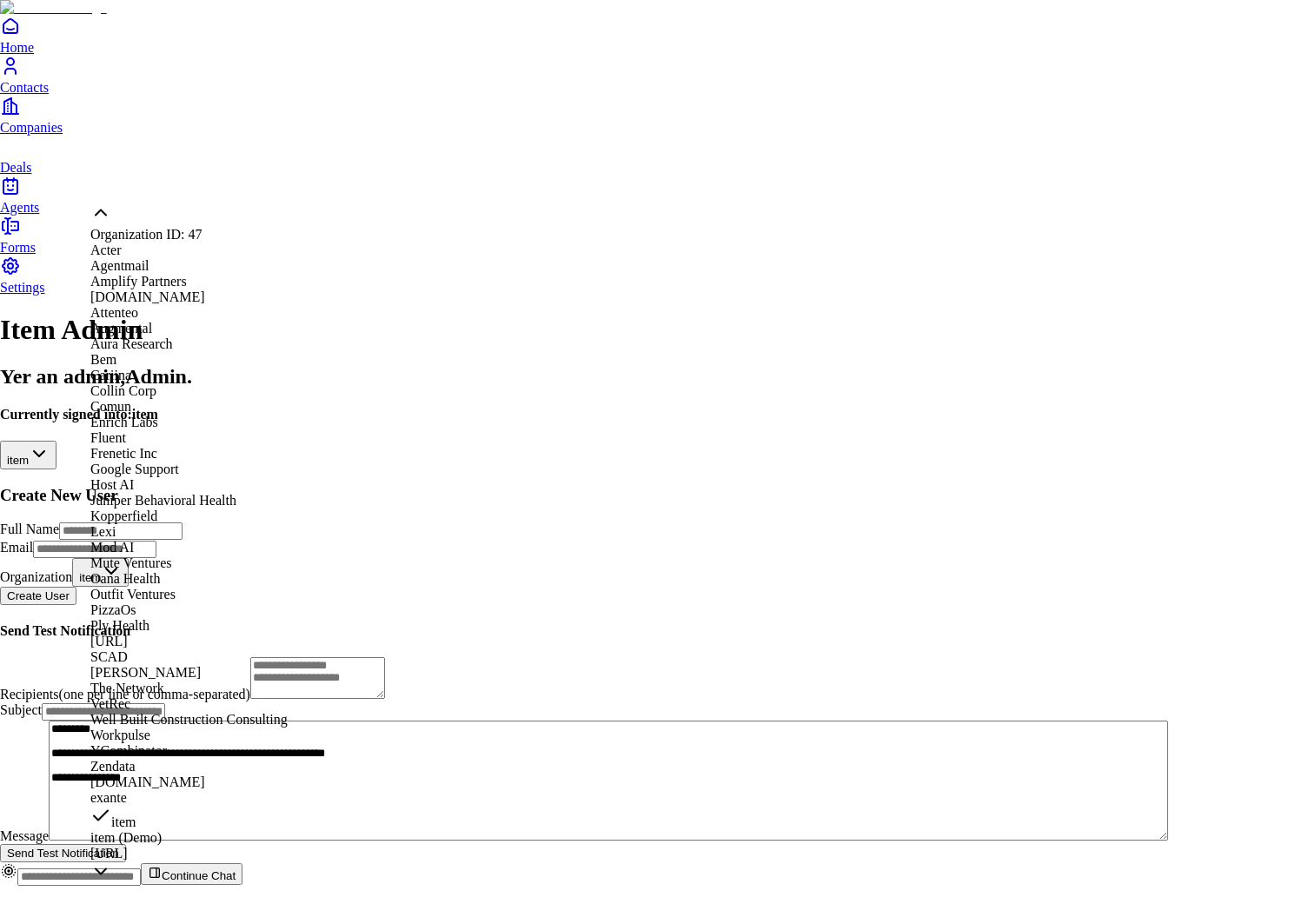
scroll to position [770, 0]
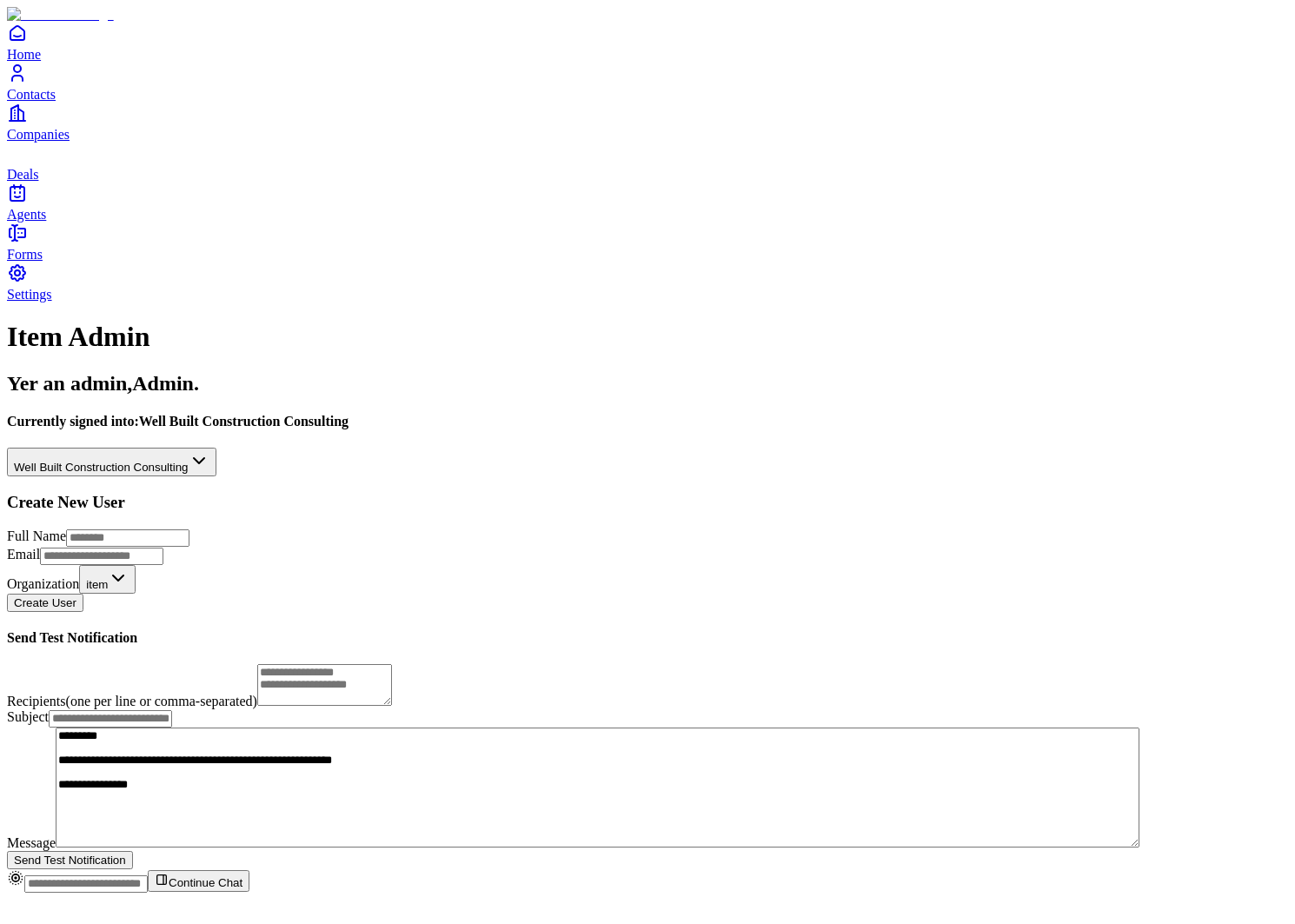
click at [45, 301] on link "Settings" at bounding box center [648, 282] width 1282 height 39
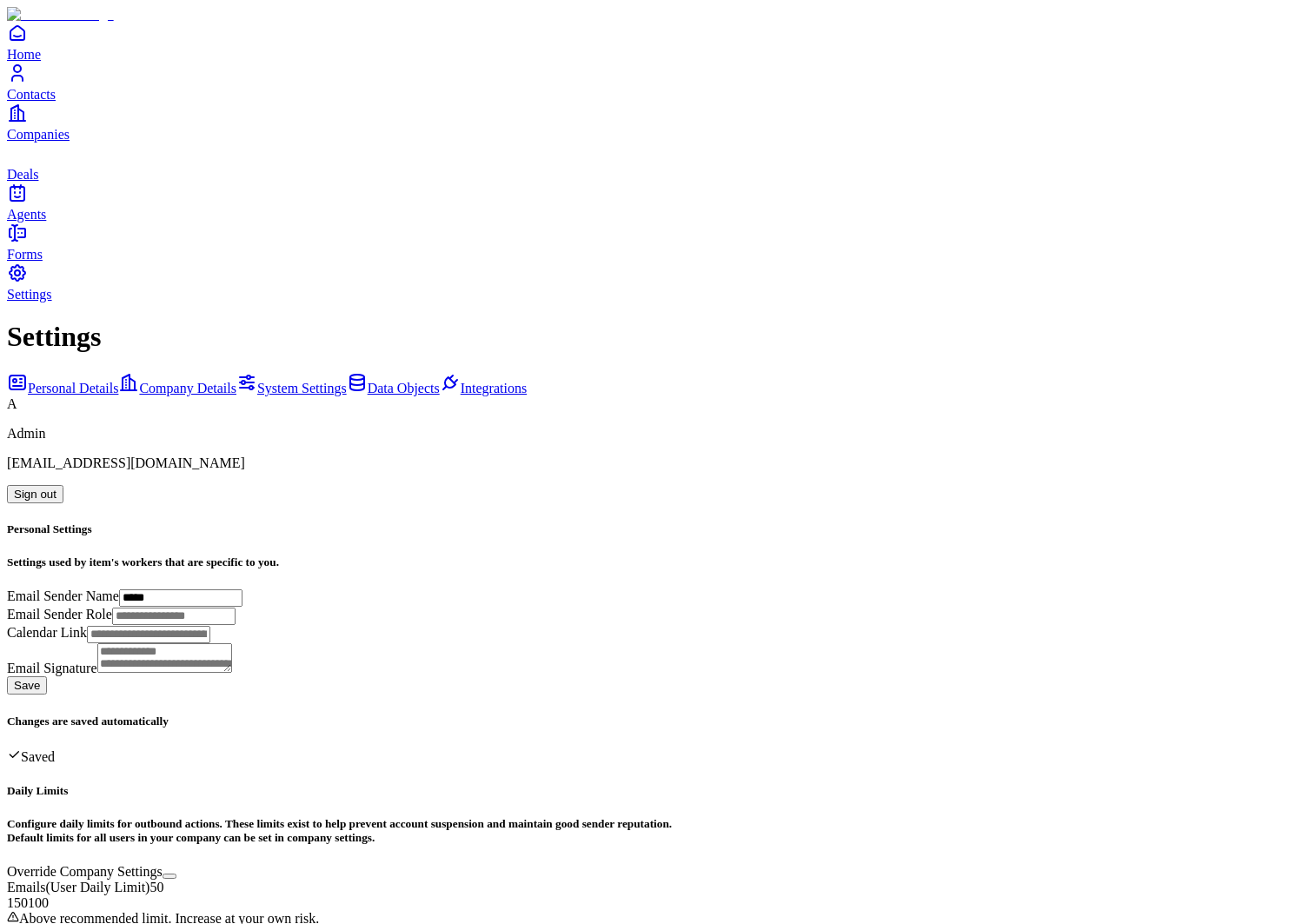
click at [368, 381] on span "Data Objects" at bounding box center [404, 388] width 72 height 14
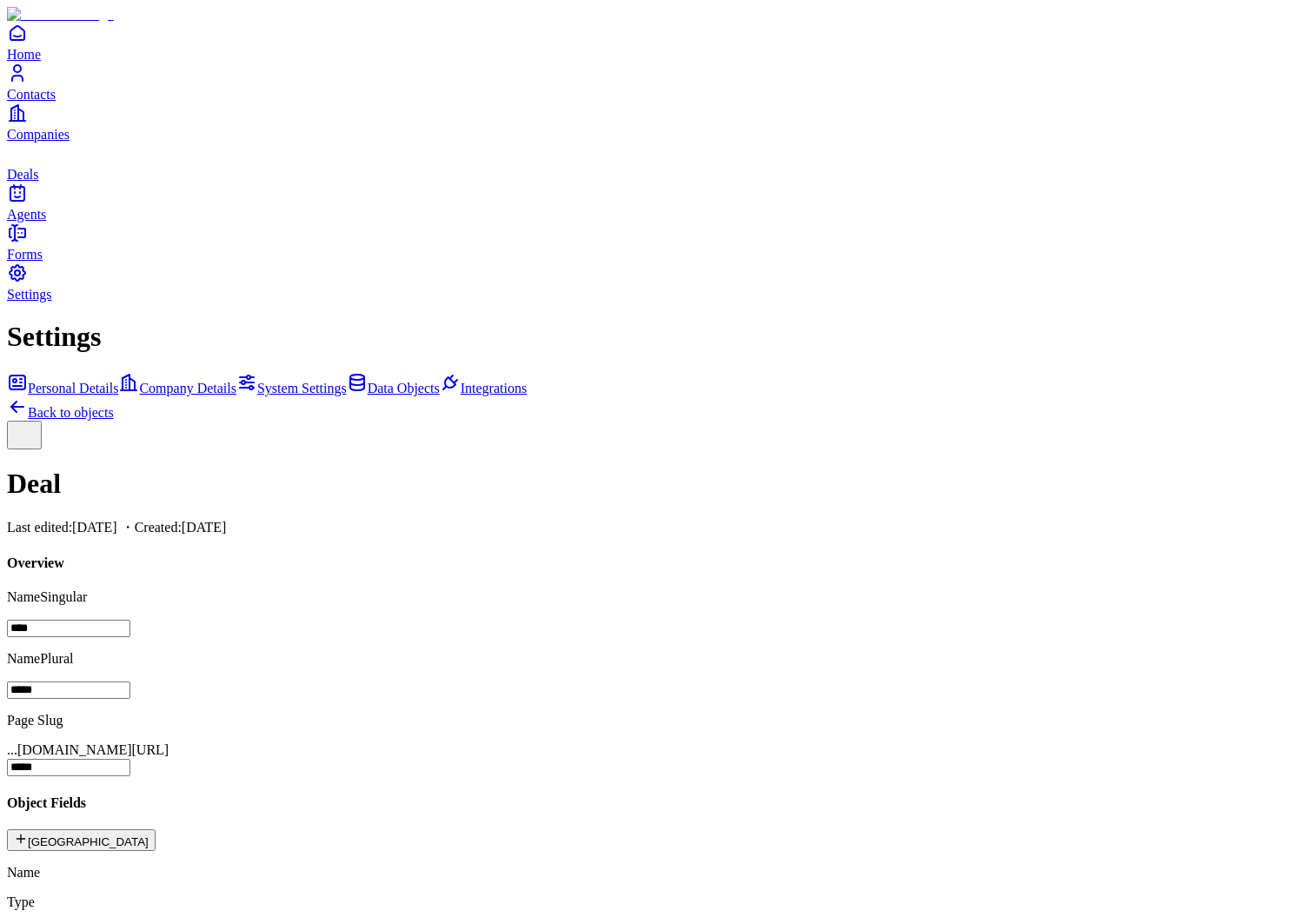
scroll to position [64, 0]
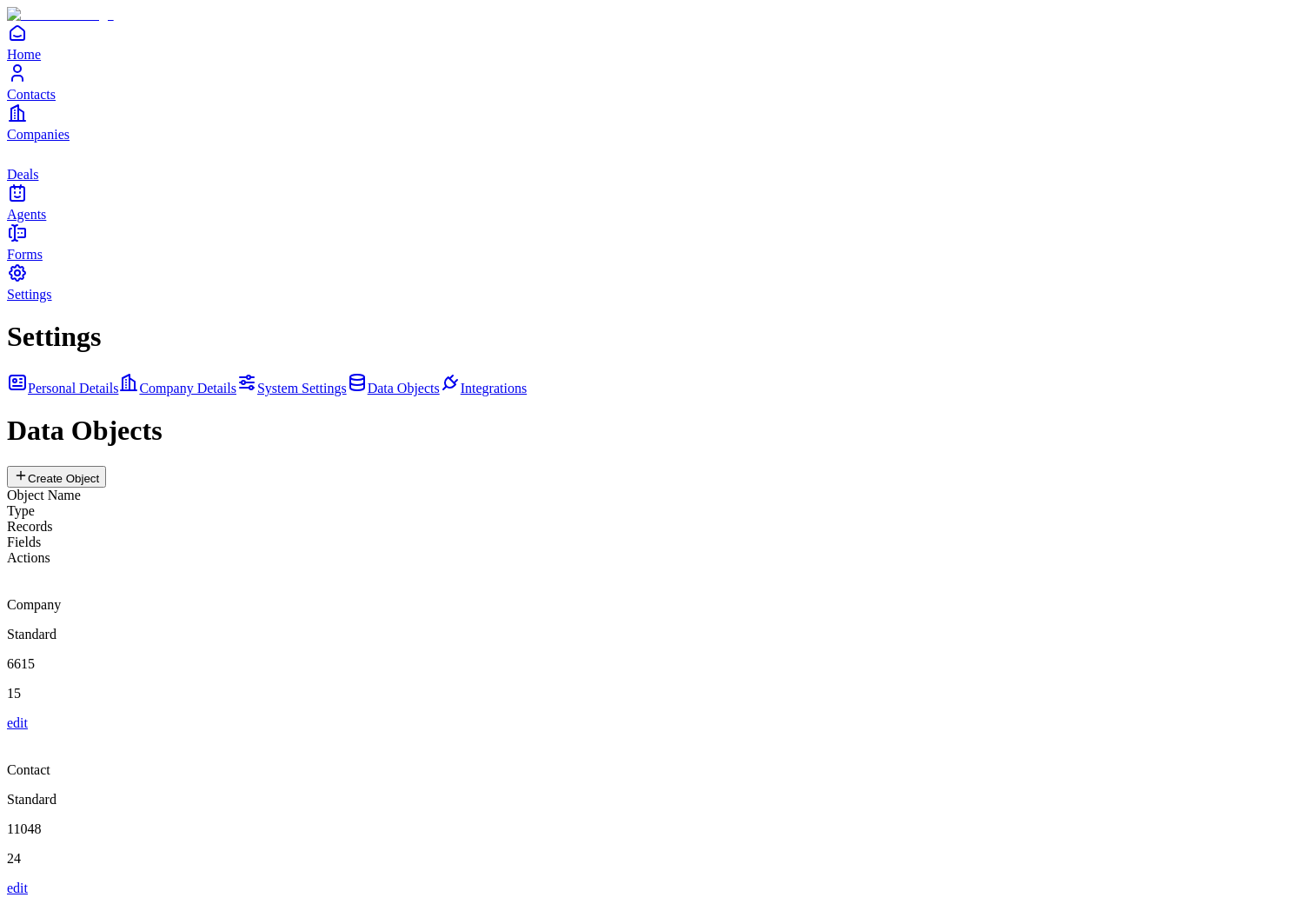
click at [926, 731] on div "Contact Standard 11048 24 edit" at bounding box center [648, 813] width 1282 height 166
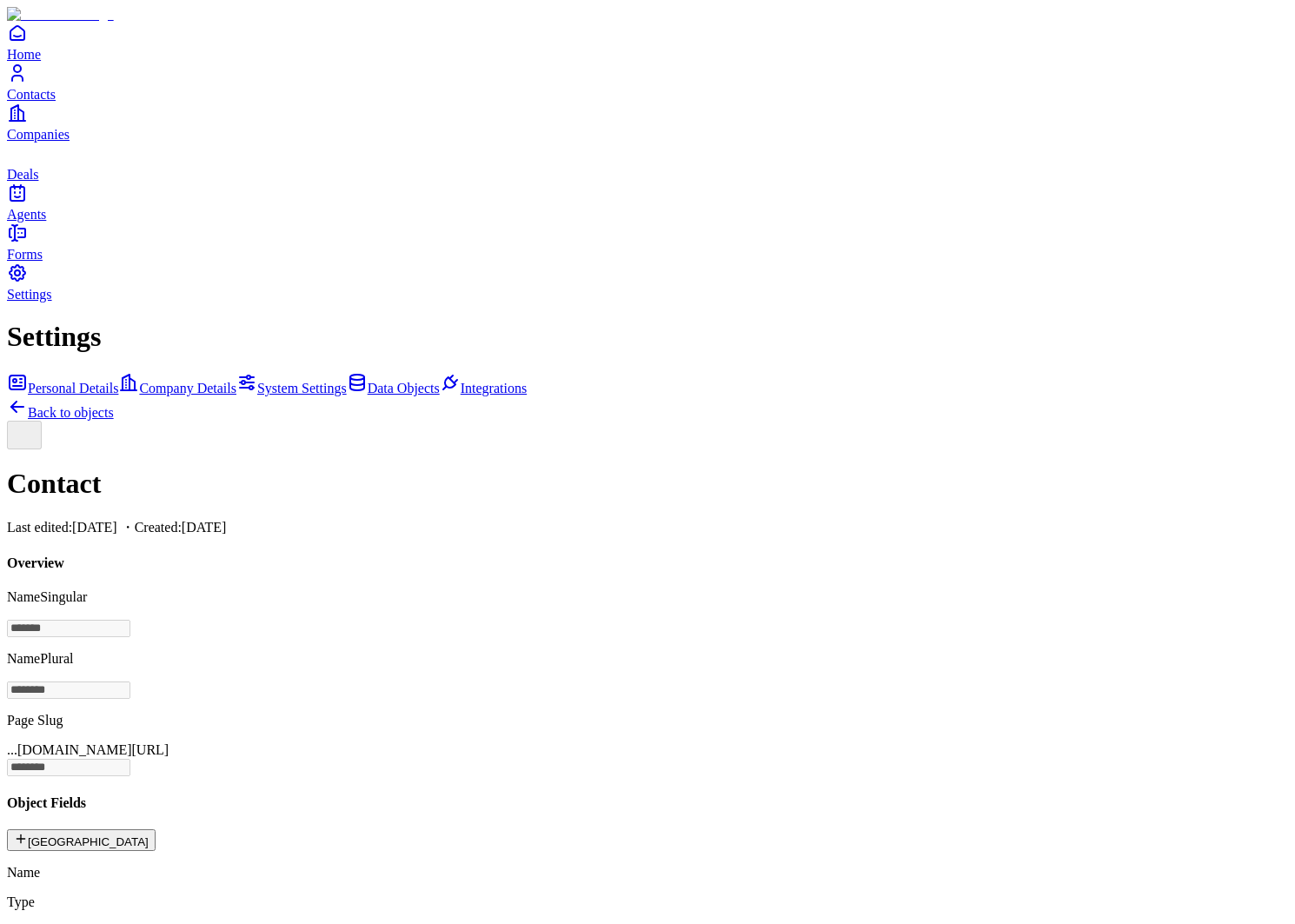
scroll to position [1164, 0]
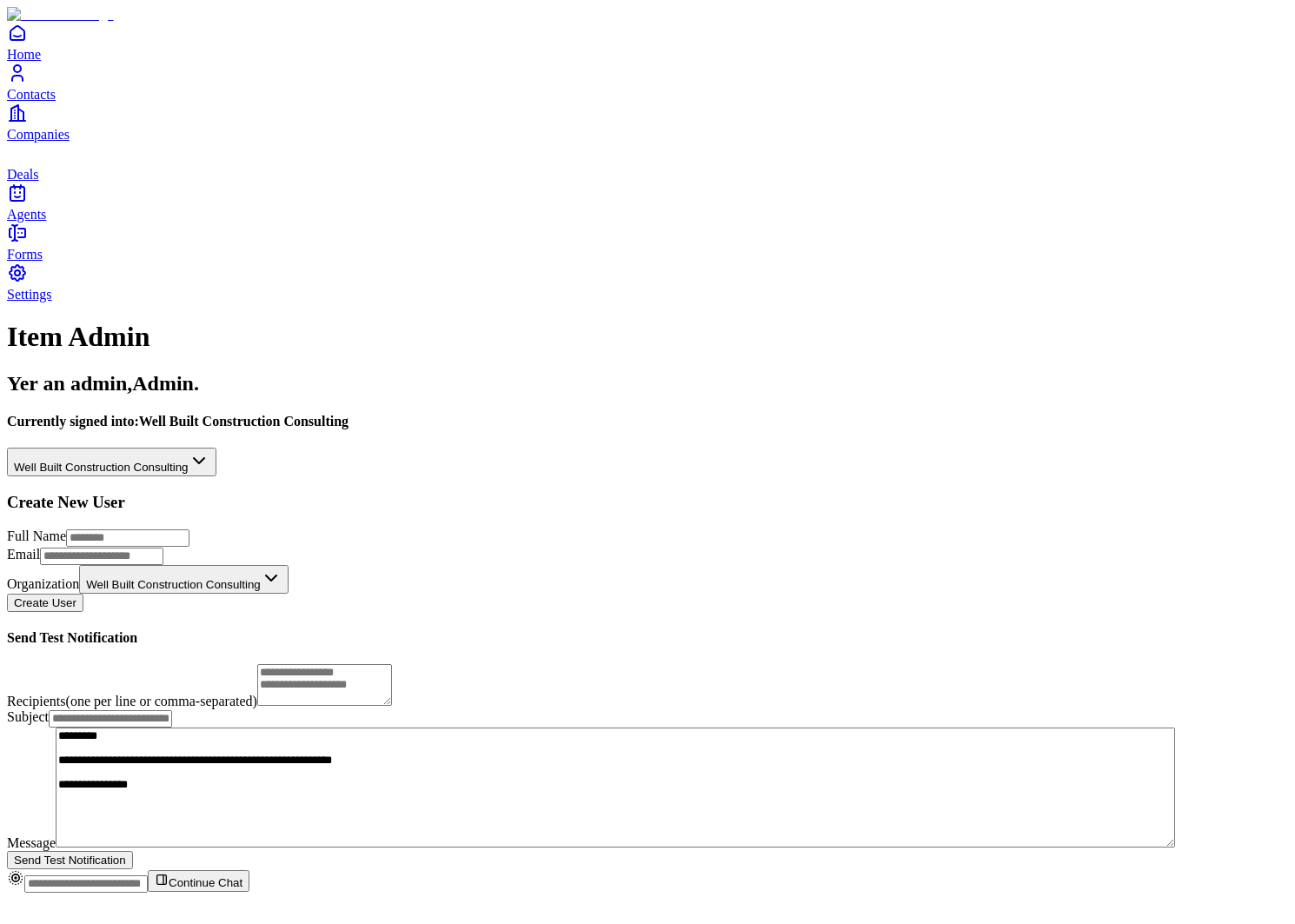
click at [287, 166] on html "**********" at bounding box center [647, 453] width 1295 height 907
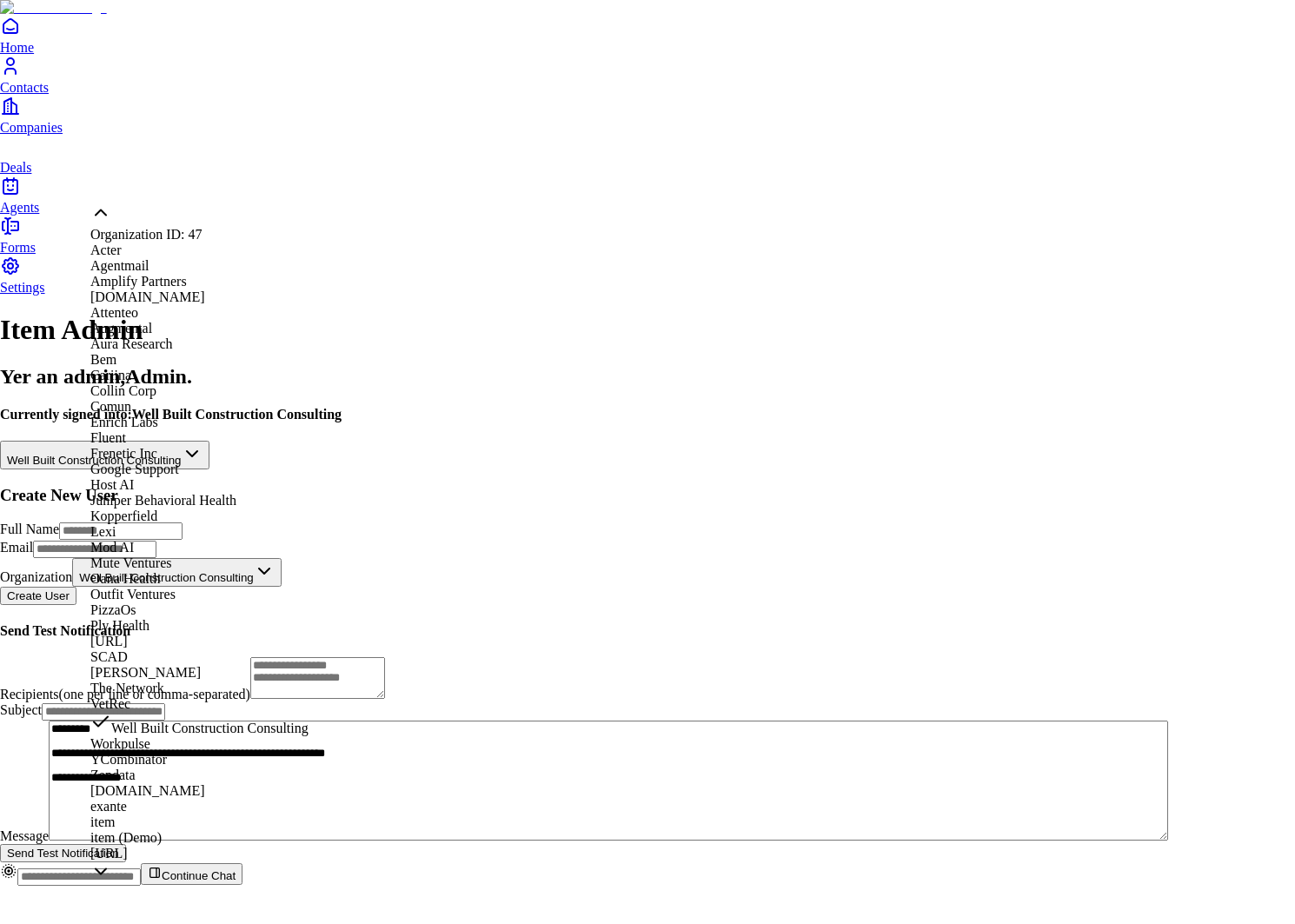
scroll to position [808, 0]
